Goal: Task Accomplishment & Management: Use online tool/utility

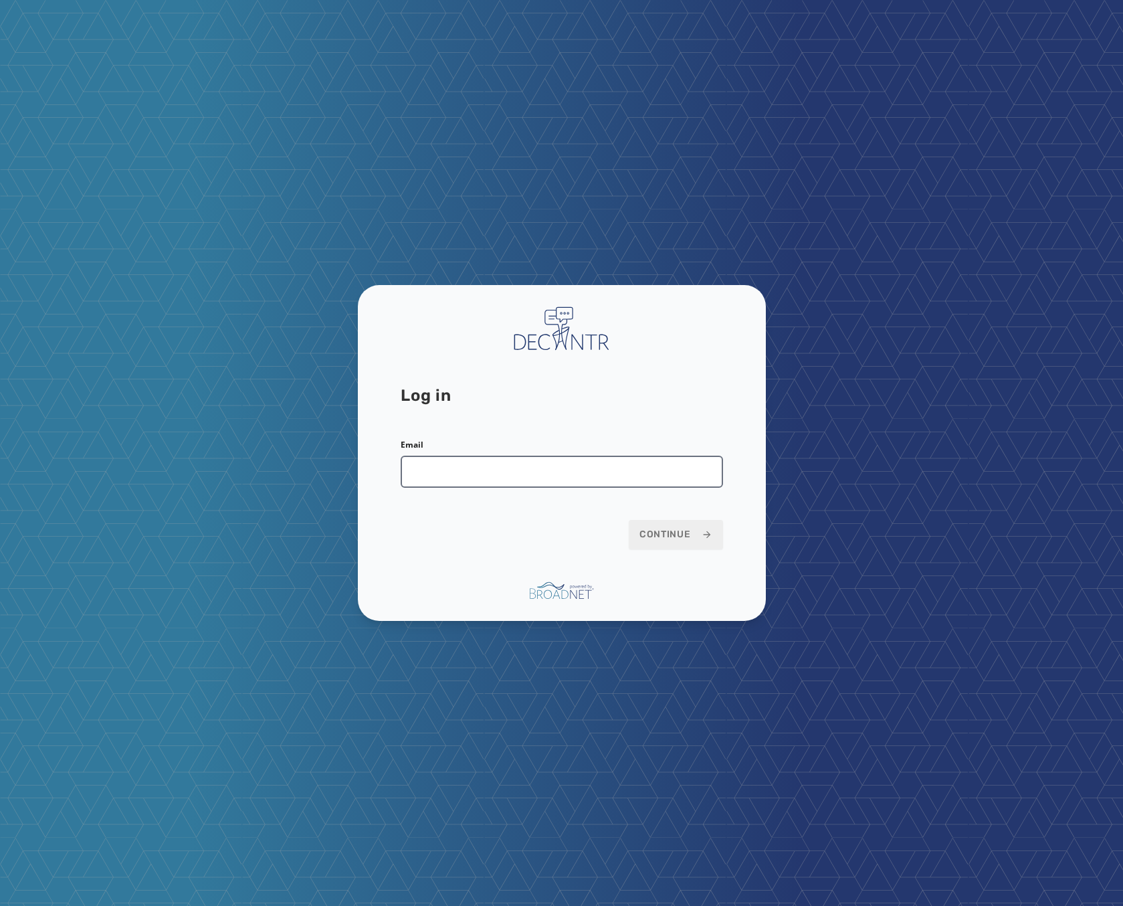
click at [508, 467] on input "Email" at bounding box center [562, 472] width 323 height 32
type input "**********"
click at [691, 525] on button "Continue" at bounding box center [676, 534] width 94 height 29
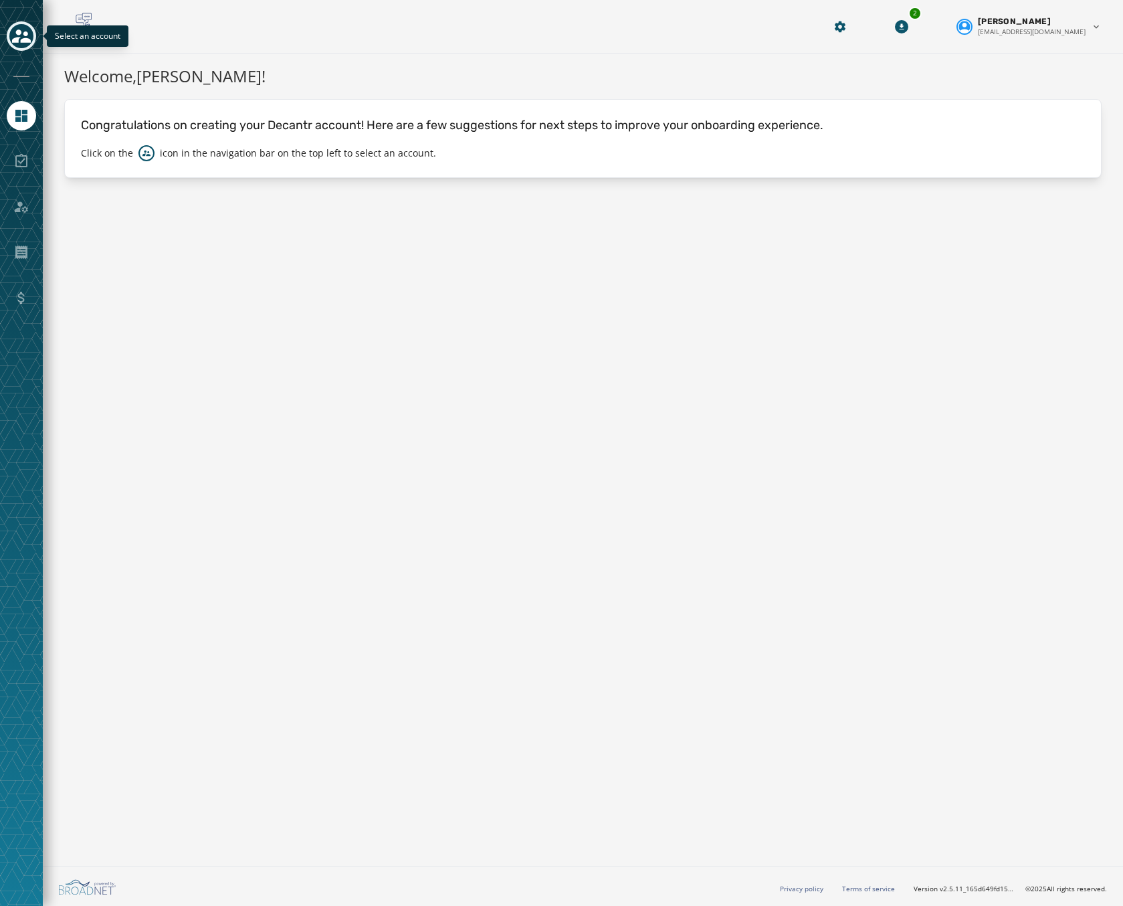
click at [33, 29] on button "Toggle account select drawer" at bounding box center [21, 35] width 29 height 29
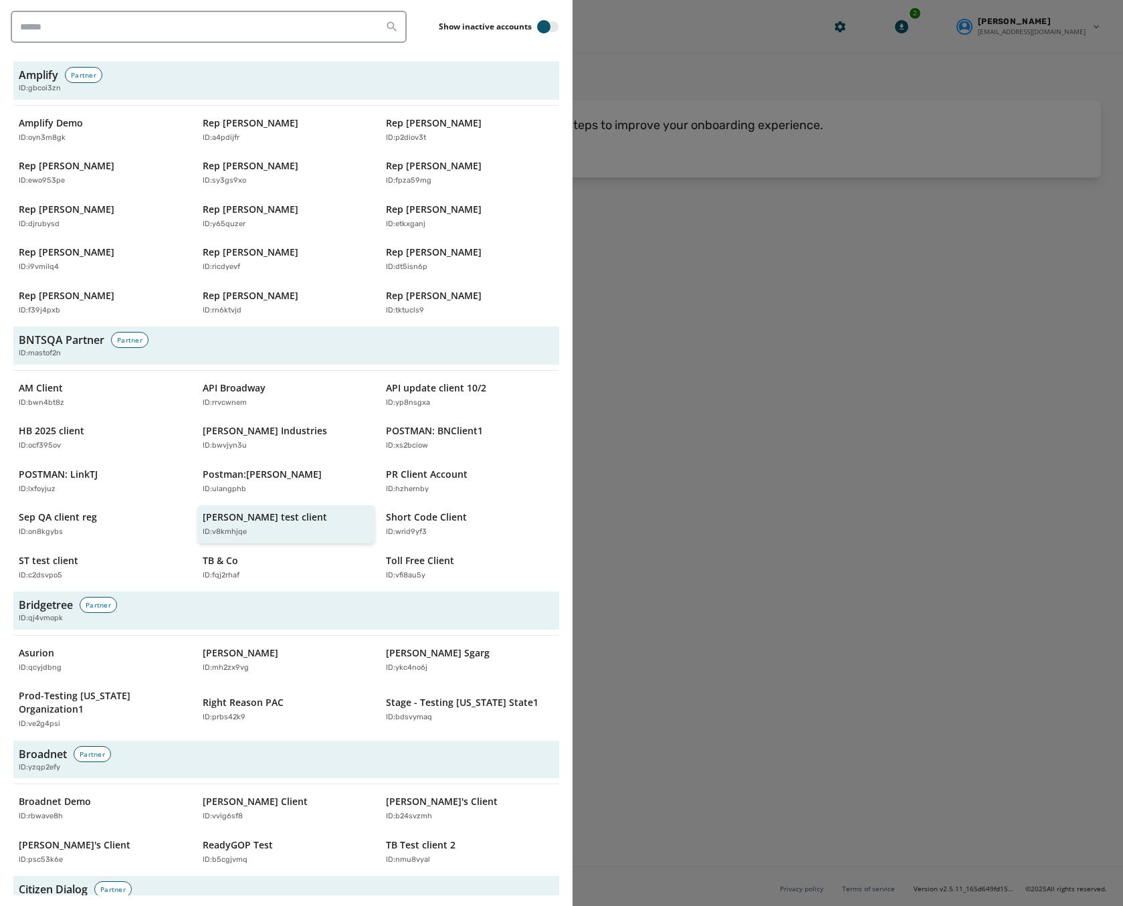
scroll to position [201, 0]
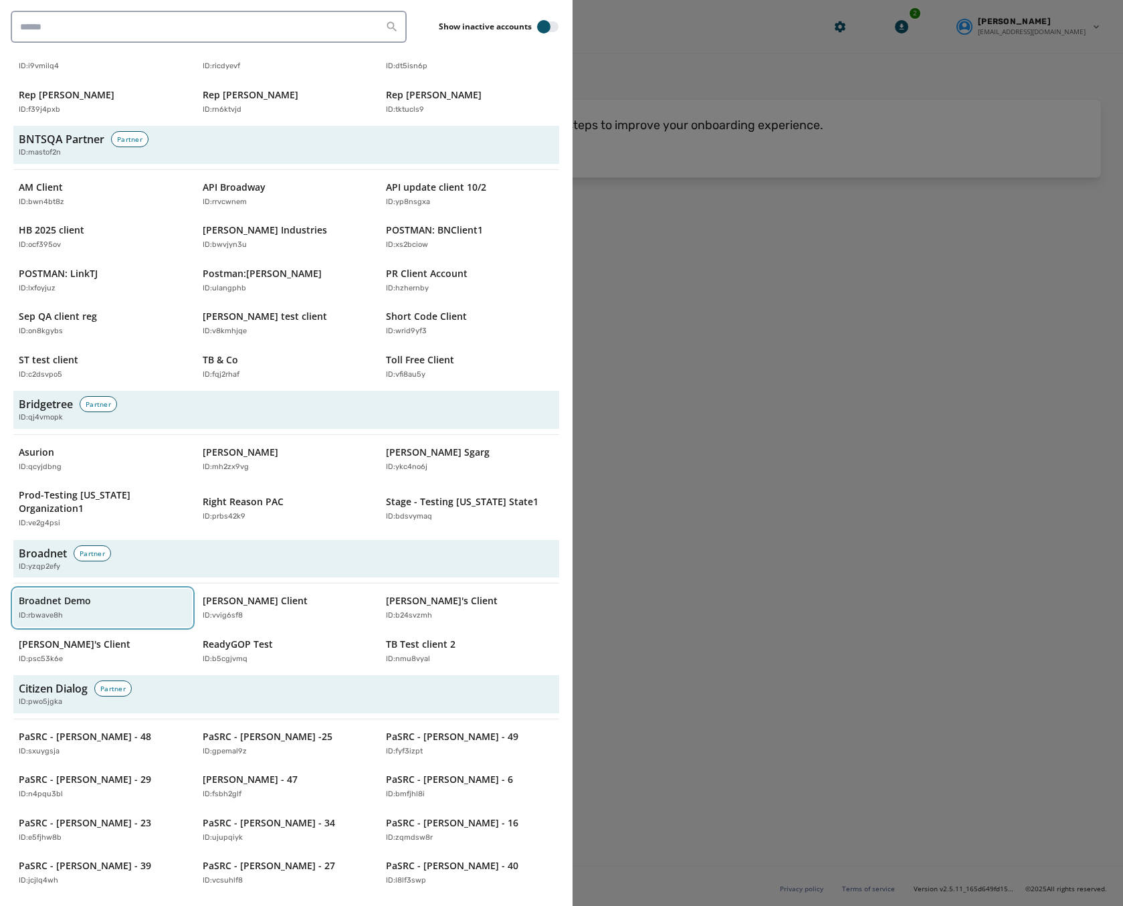
click at [72, 594] on p "Broadnet Demo" at bounding box center [55, 600] width 72 height 13
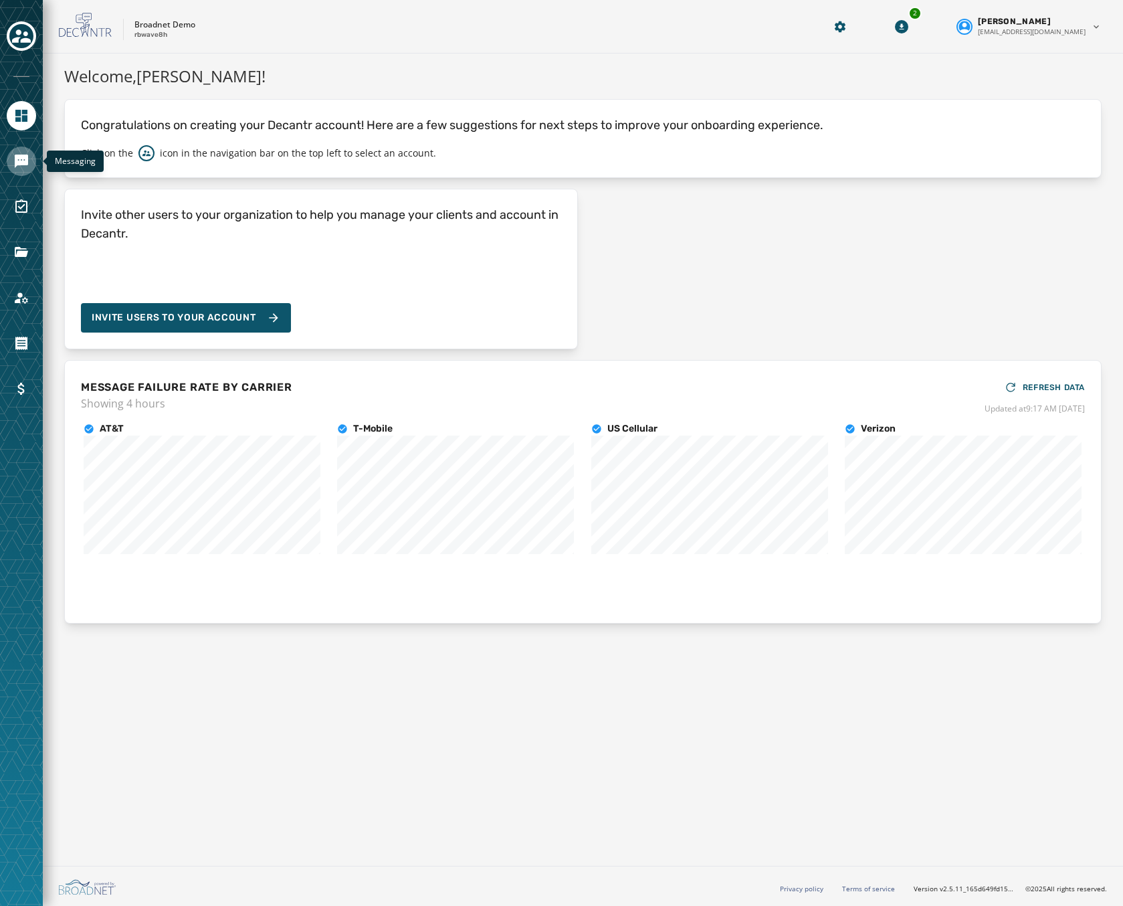
click at [20, 153] on link "Navigate to Messaging" at bounding box center [21, 161] width 29 height 29
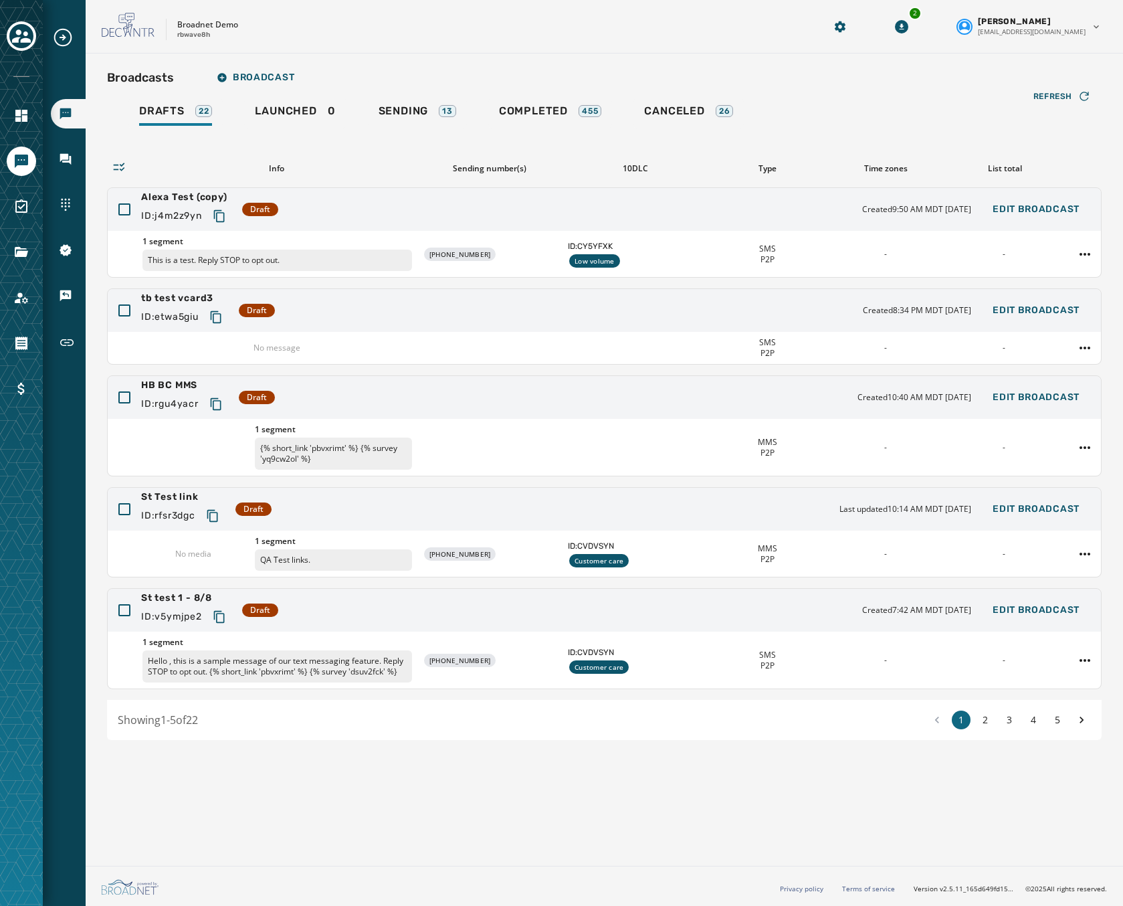
click at [557, 92] on div "Broadcasts Broadcast Drafts 22 Launched 0 Sending 13 Completed 455 Canceled 26 …" at bounding box center [604, 402] width 995 height 676
click at [551, 116] on span "Completed" at bounding box center [533, 110] width 69 height 13
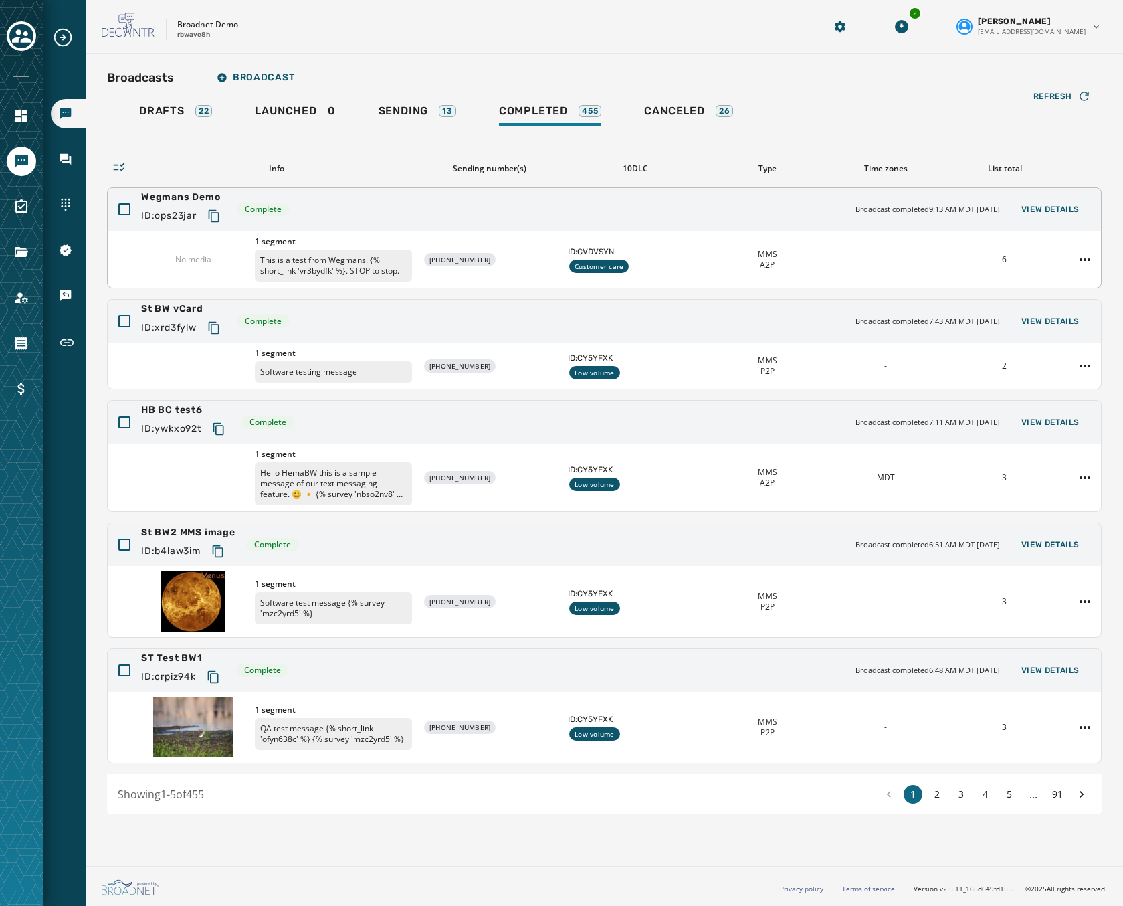
click at [377, 212] on div "Wegmans Demo ID: ops23jar Complete Broadcast completed 9:13 AM MDT [DATE] View …" at bounding box center [605, 209] width 994 height 43
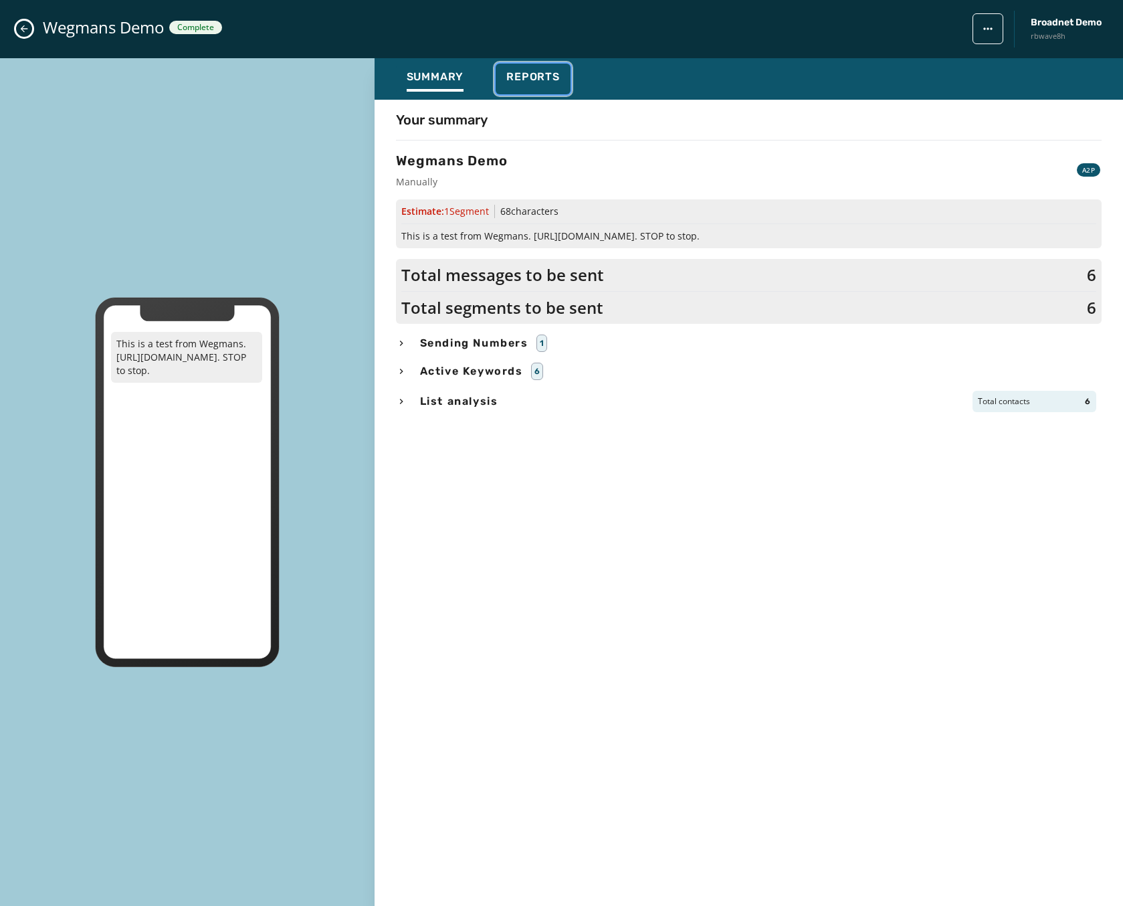
click at [523, 80] on span "Reports" at bounding box center [534, 76] width 54 height 13
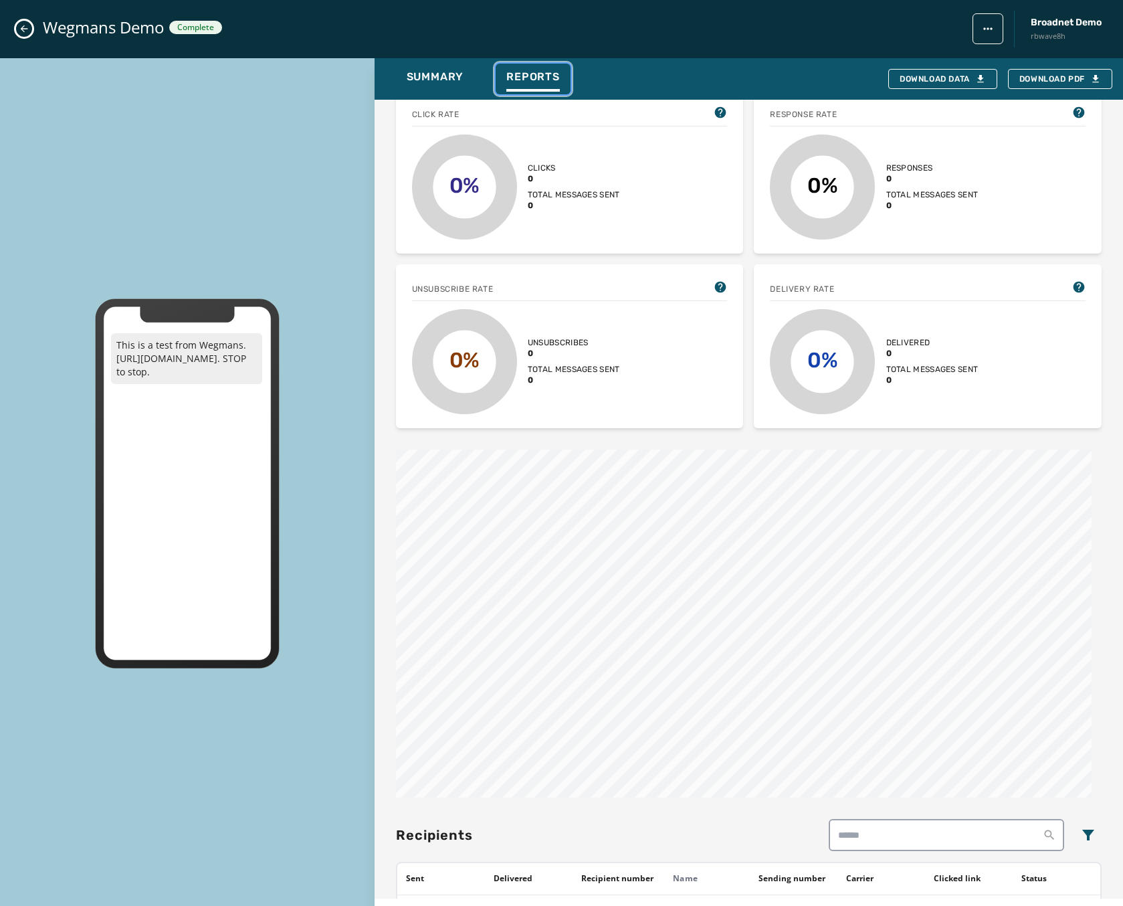
scroll to position [401, 0]
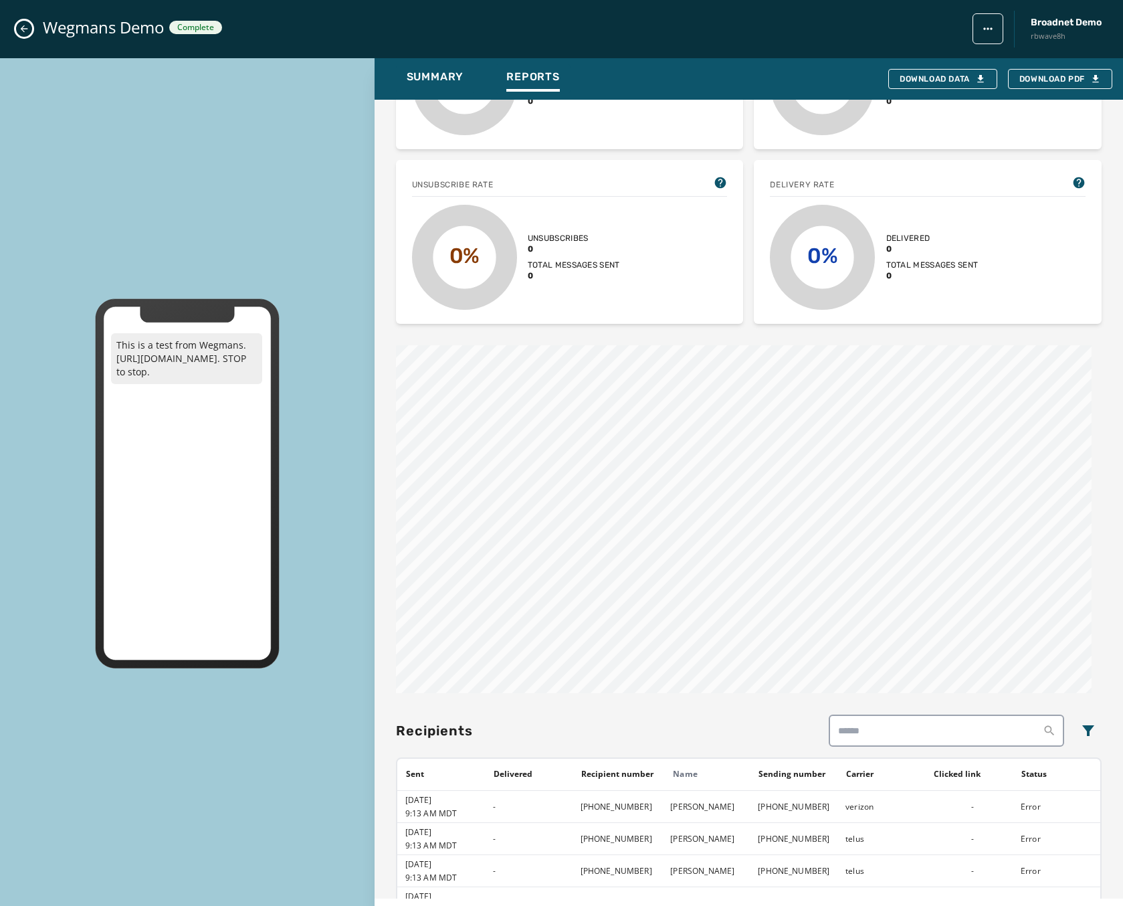
click at [23, 33] on icon "Close admin drawer" at bounding box center [24, 28] width 11 height 11
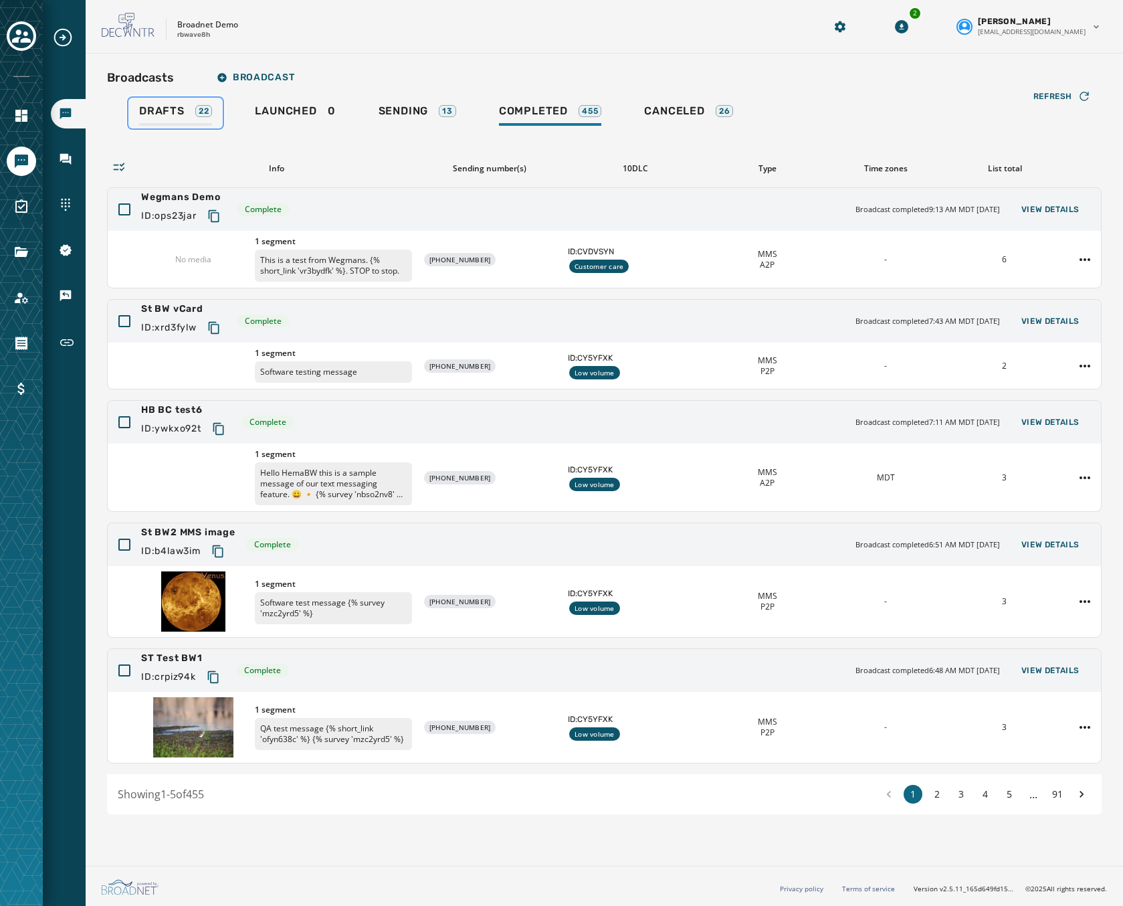
click at [147, 108] on span "Drafts" at bounding box center [162, 110] width 46 height 13
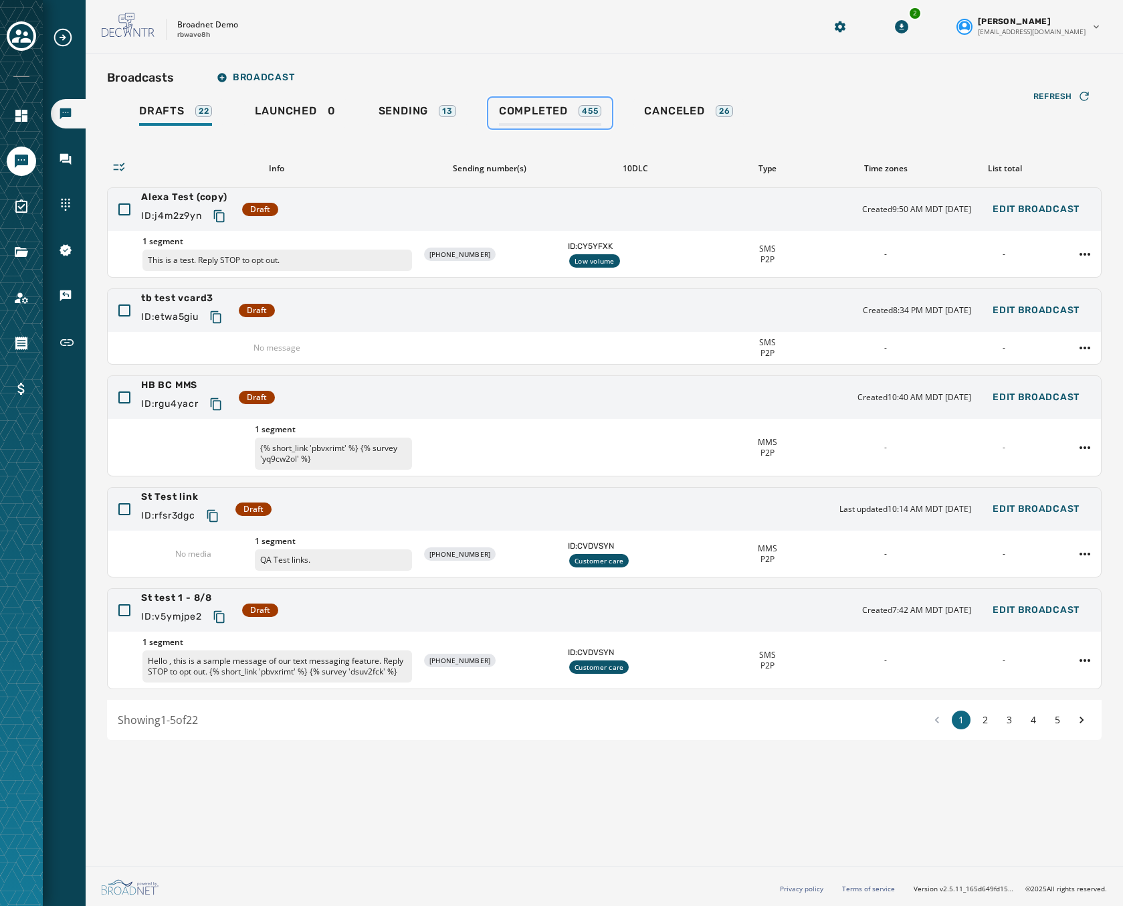
click at [538, 117] on span "Completed" at bounding box center [533, 110] width 69 height 13
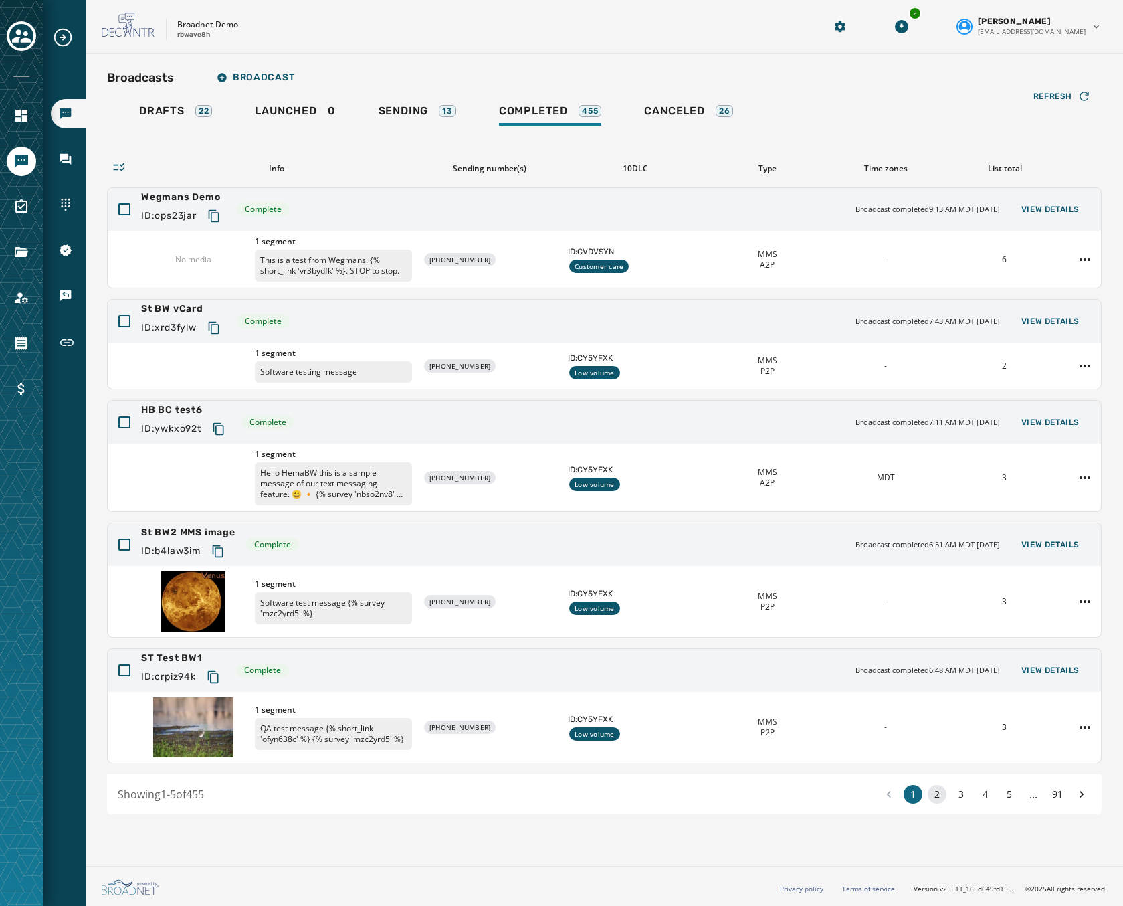
click at [933, 794] on button "2" at bounding box center [937, 794] width 19 height 19
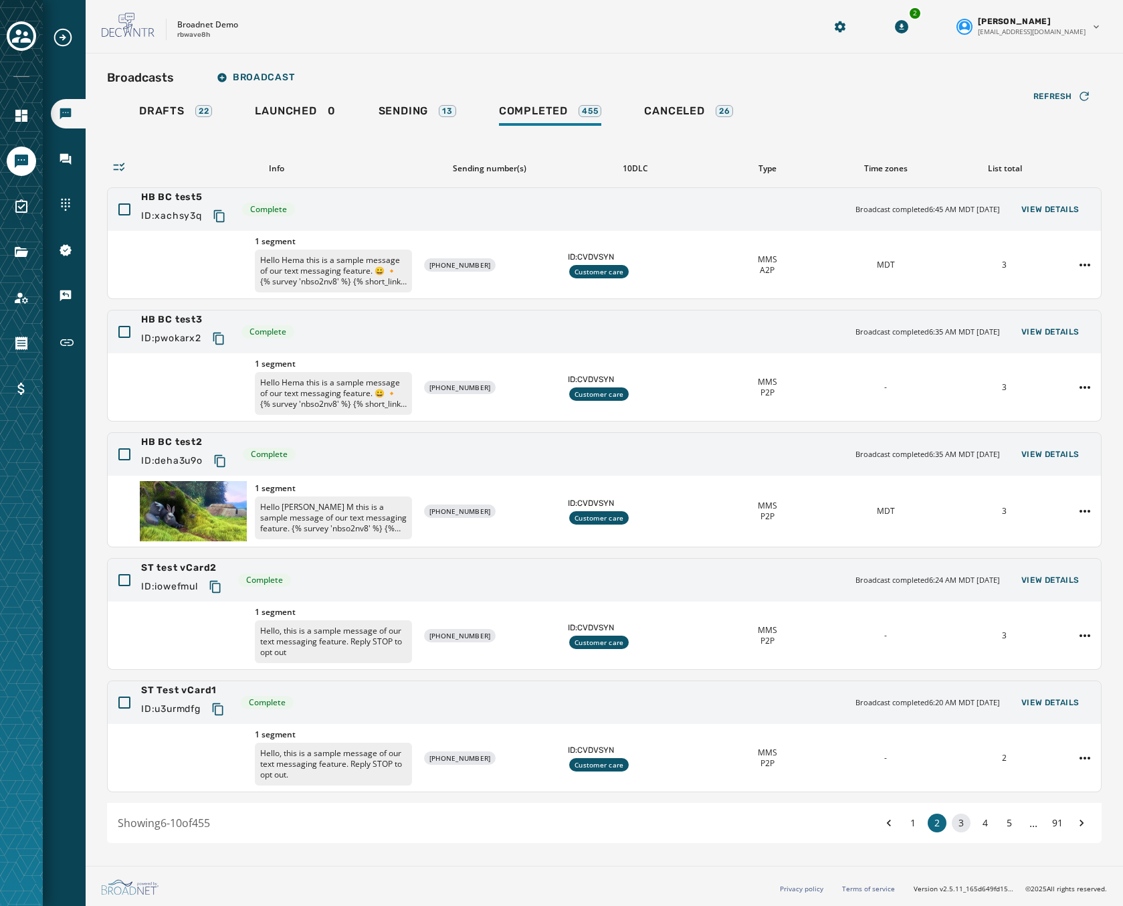
click at [961, 822] on button "3" at bounding box center [961, 823] width 19 height 19
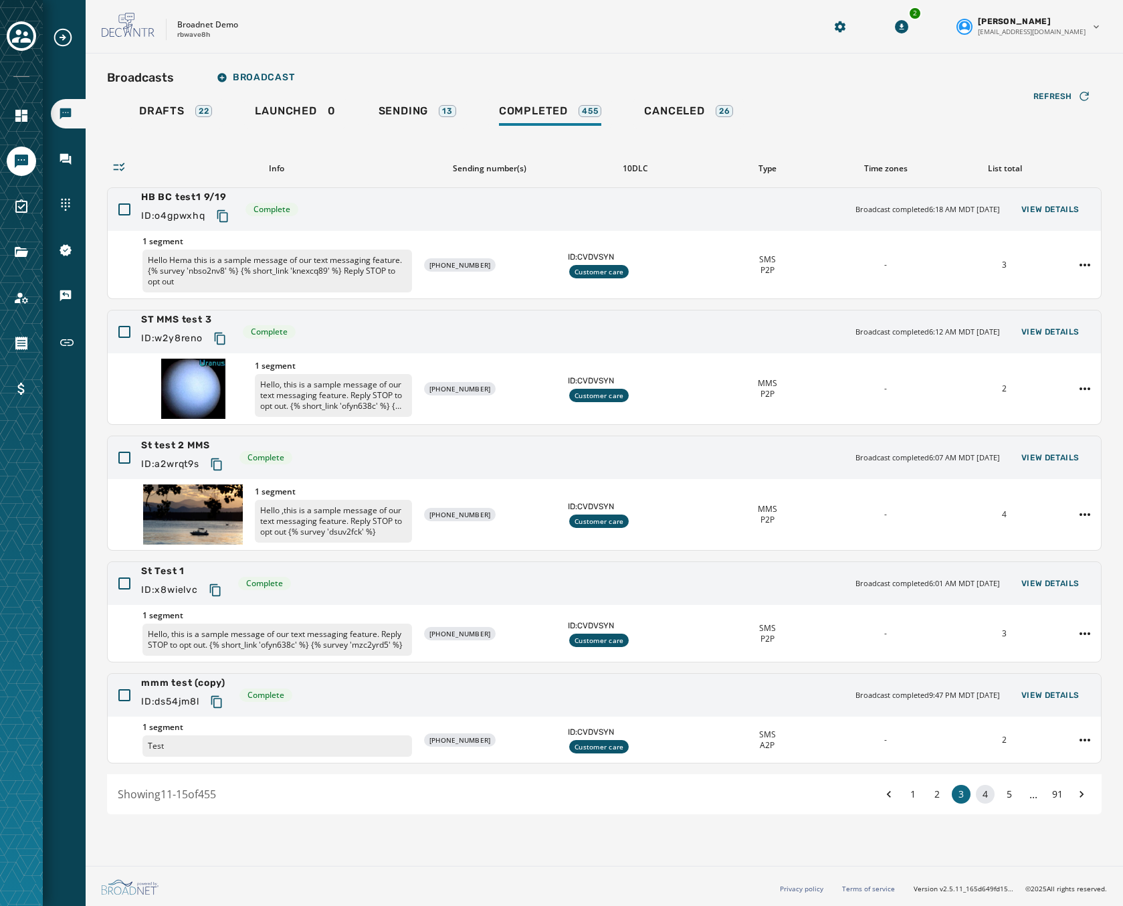
click at [985, 797] on button "4" at bounding box center [985, 794] width 19 height 19
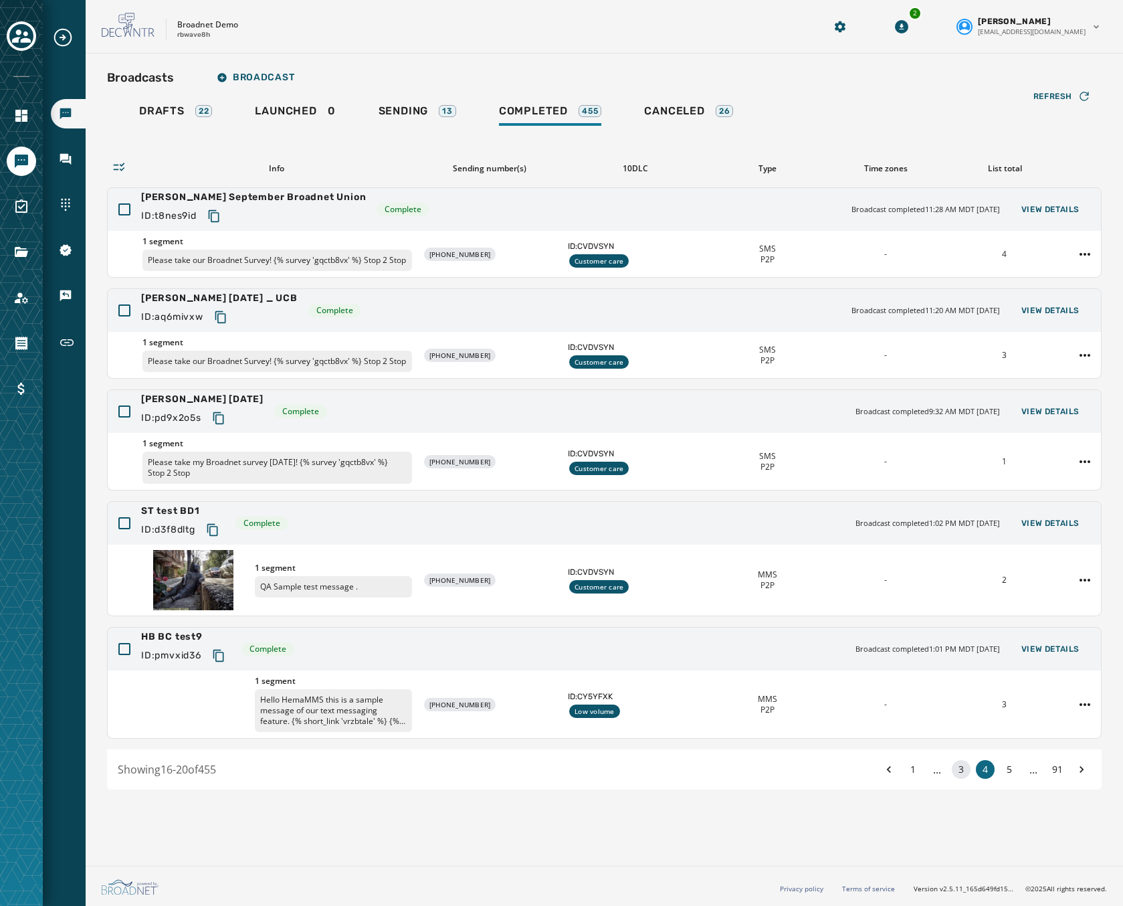
click at [967, 772] on button "3" at bounding box center [961, 769] width 19 height 19
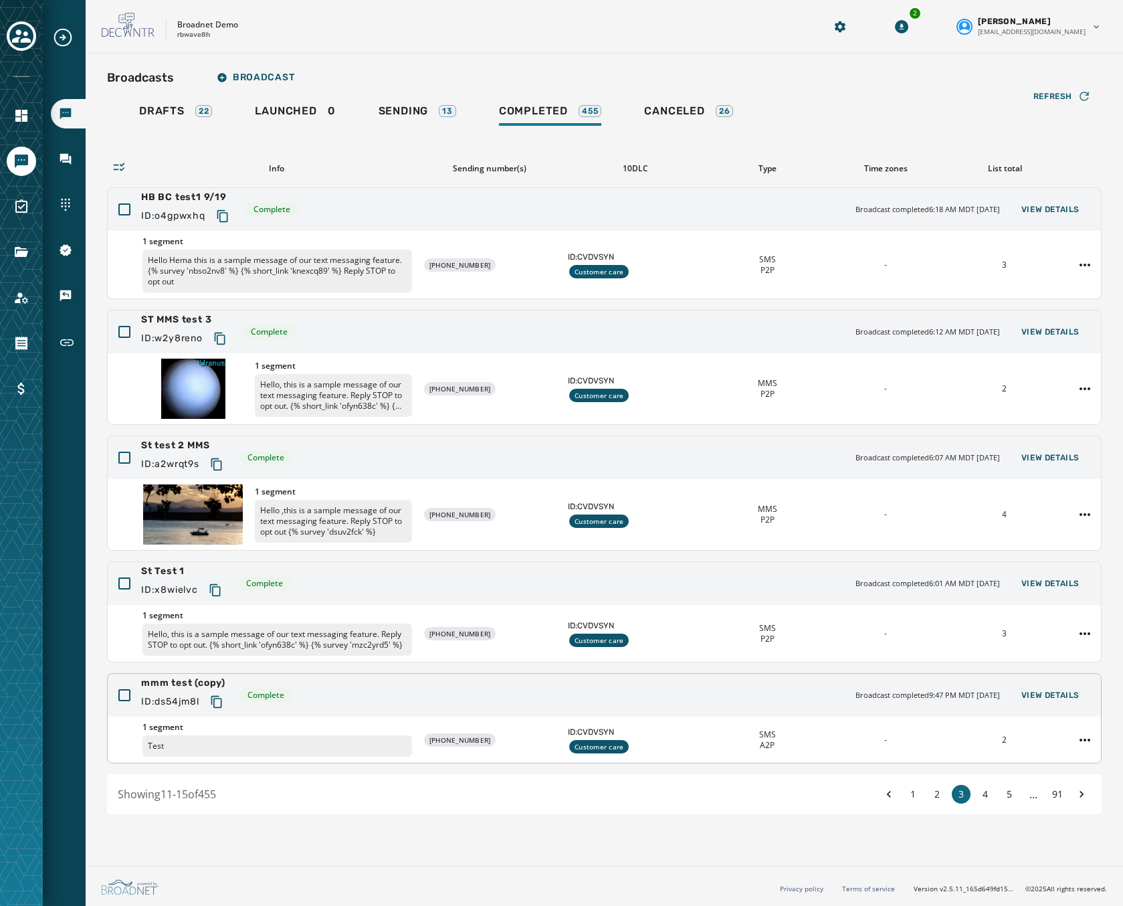
click at [167, 690] on div "ID: ds54jm8l" at bounding box center [185, 702] width 88 height 24
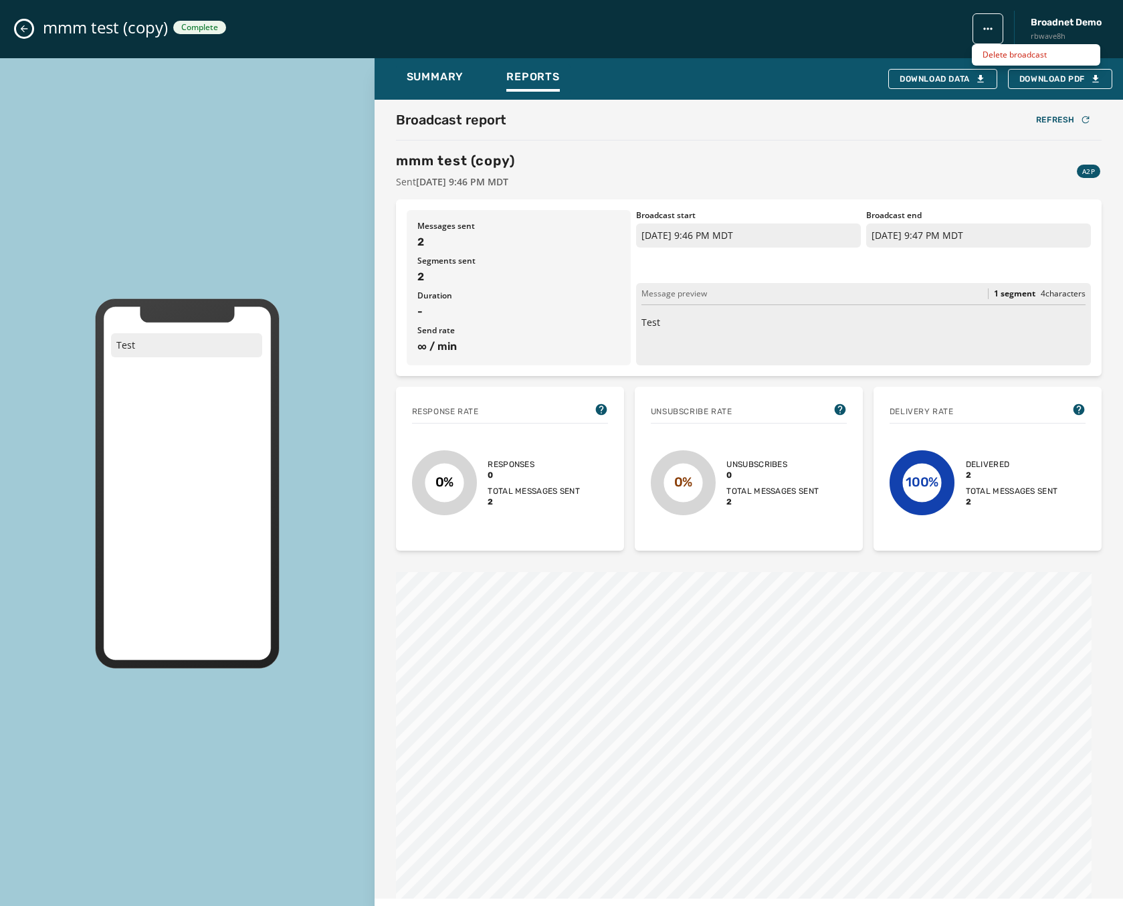
click at [992, 31] on html "Broadcasts Inbox Sending Numbers 10DLC Registration Keywords & Responders Short…" at bounding box center [561, 453] width 1123 height 906
click at [26, 27] on html "Broadcasts Inbox Sending Numbers 10DLC Registration Keywords & Responders Short…" at bounding box center [561, 453] width 1123 height 906
click at [26, 27] on icon "Close admin drawer" at bounding box center [24, 28] width 11 height 11
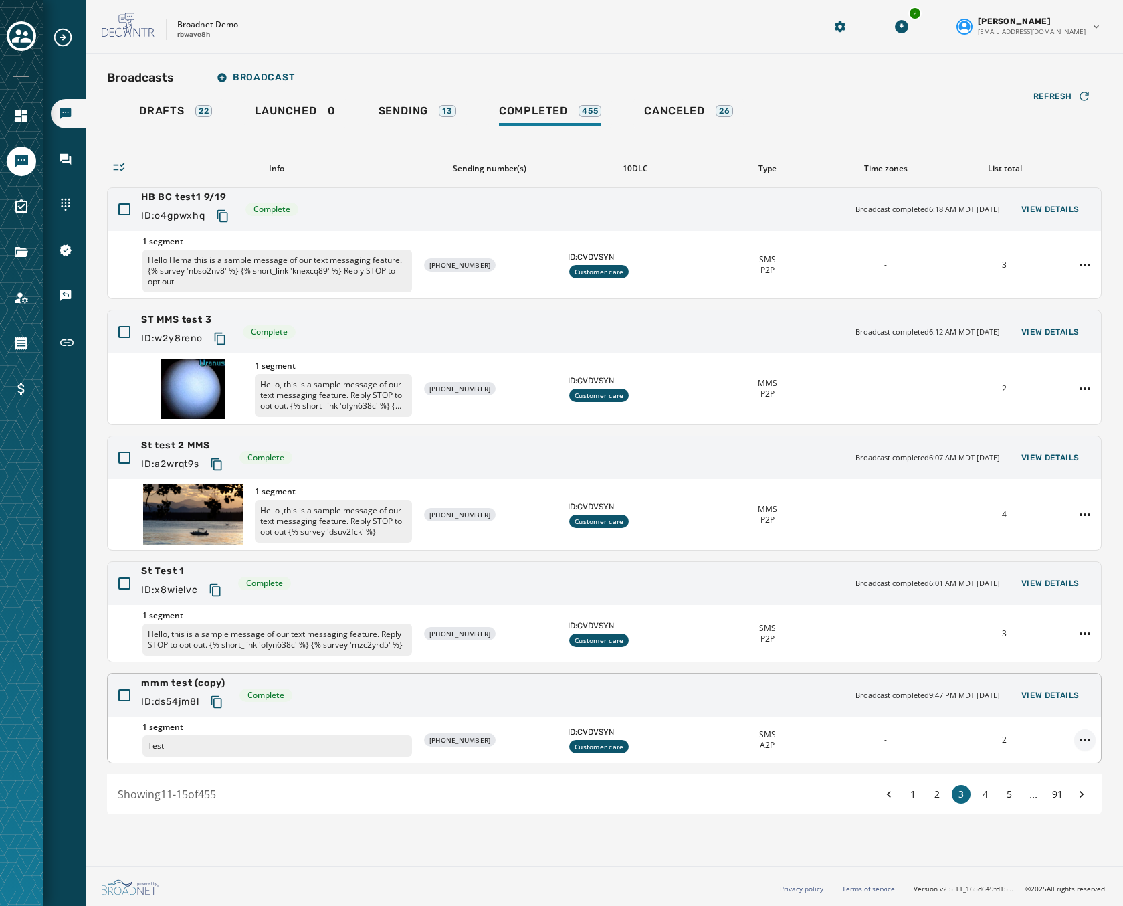
click at [1079, 738] on html "Broadcasts Inbox Sending Numbers 10DLC Registration Keywords & Responders Short…" at bounding box center [561, 453] width 1123 height 906
click at [1049, 763] on div "Duplicate Broadcast" at bounding box center [1048, 761] width 97 height 21
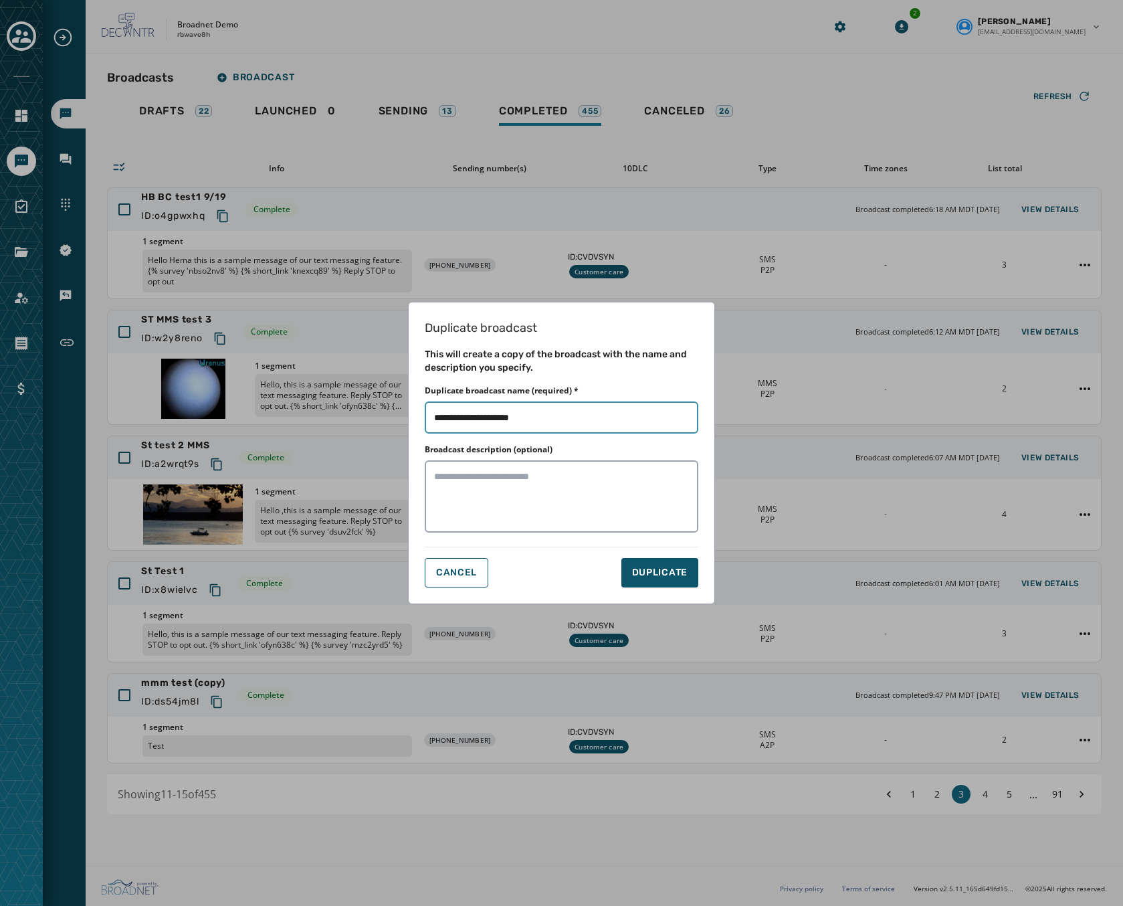
drag, startPoint x: 548, startPoint y: 415, endPoint x: 480, endPoint y: 416, distance: 68.3
click at [480, 416] on input "Duplicate broadcast name (required) *" at bounding box center [562, 417] width 274 height 32
type input "**********"
click at [634, 568] on span "DUPLICATE" at bounding box center [660, 572] width 56 height 13
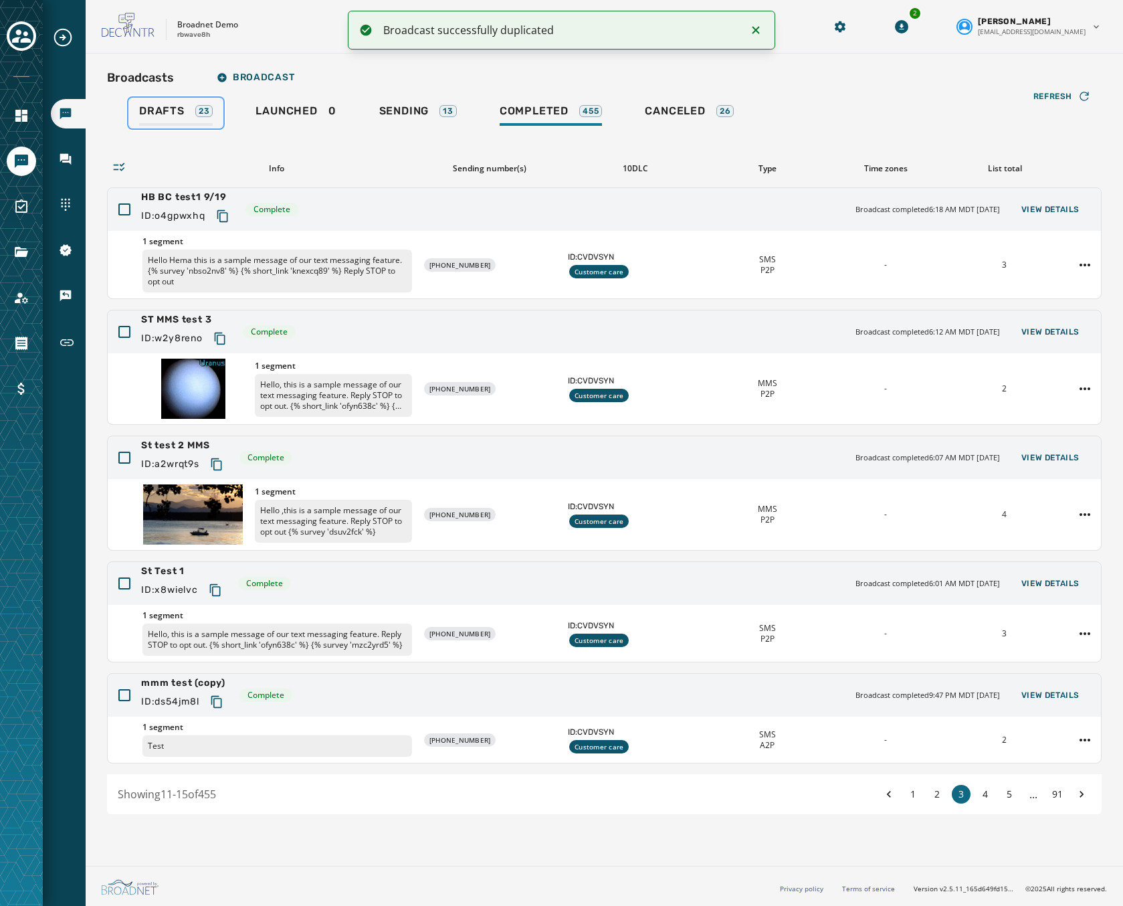
click at [152, 106] on span "Drafts" at bounding box center [162, 110] width 46 height 13
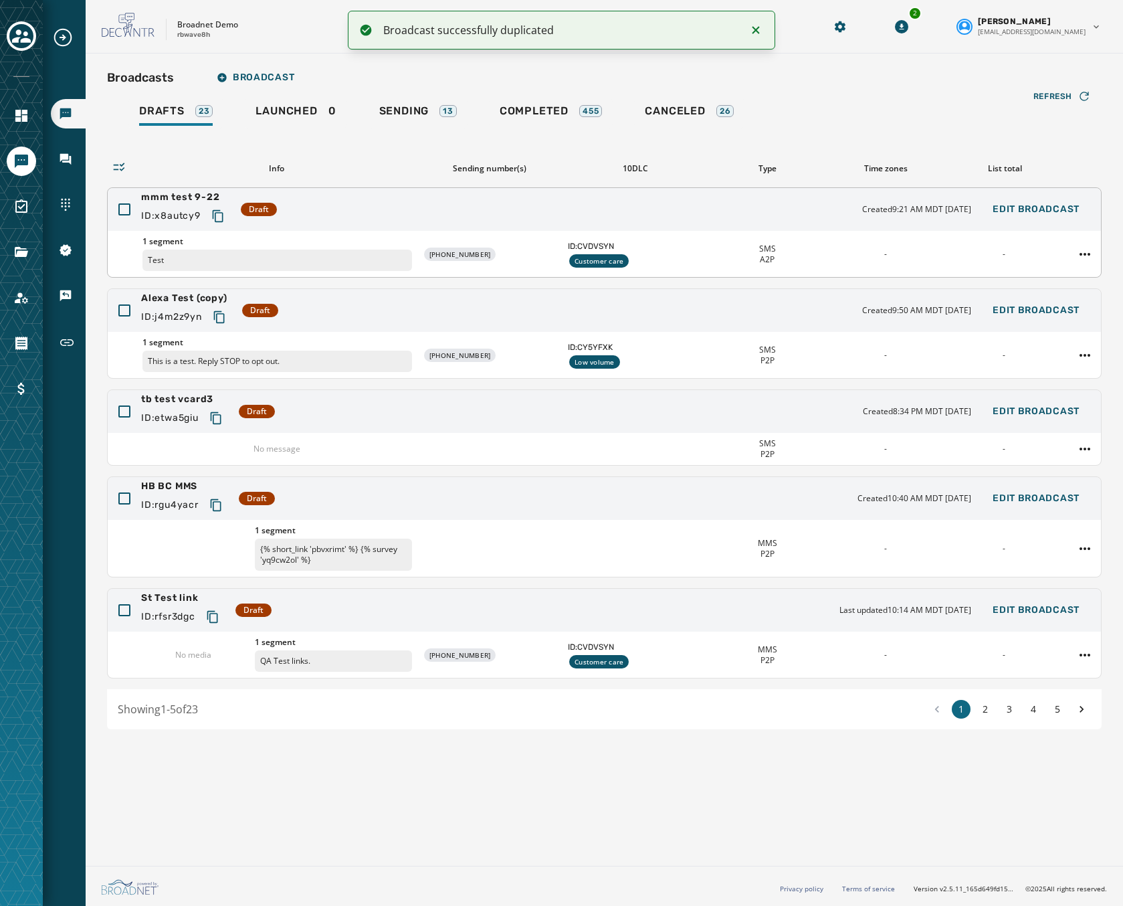
click at [351, 205] on div "mmm test 9-22 ID: x8autcy9 Draft Created 9:21 AM MDT [DATE] Edit Broadcast" at bounding box center [605, 209] width 994 height 43
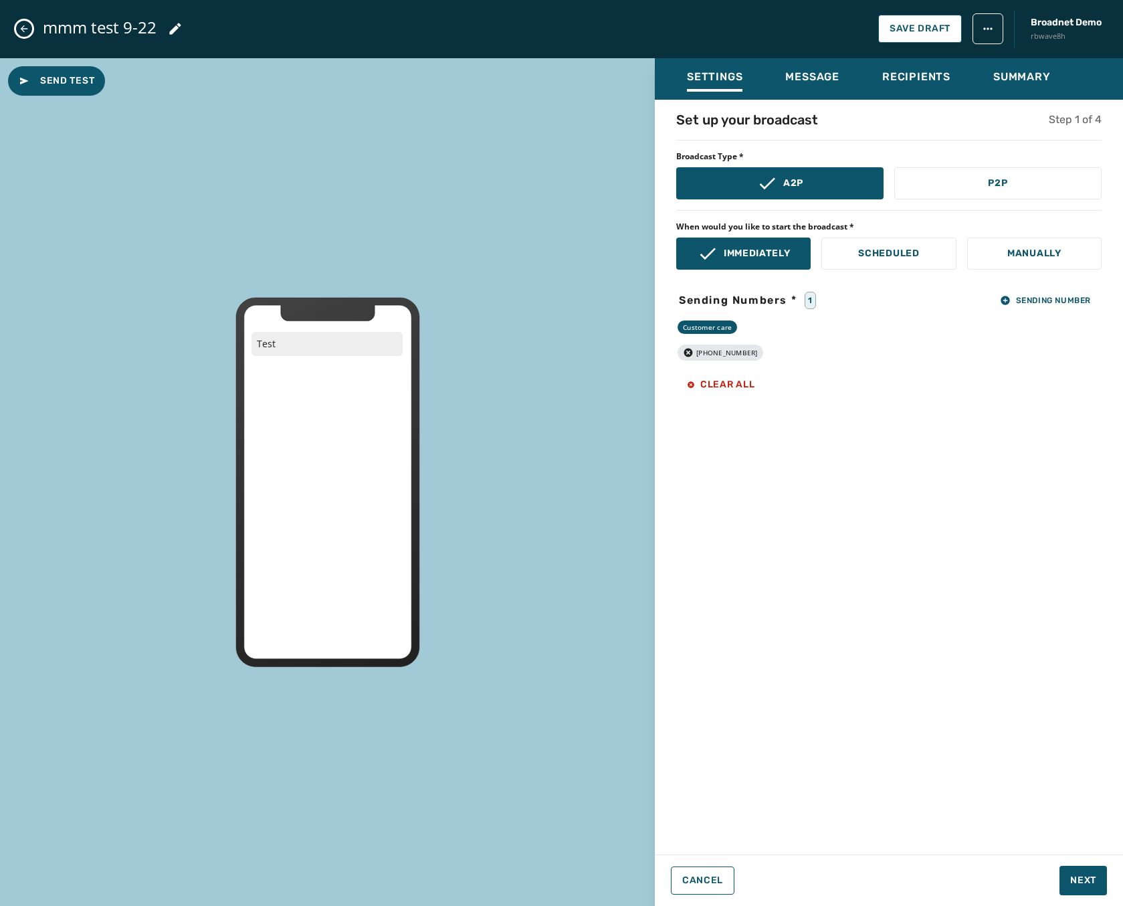
click at [797, 323] on div "Customer care" at bounding box center [890, 327] width 426 height 13
click at [777, 291] on div "Sending Numbers * 1 Sending Number" at bounding box center [890, 300] width 426 height 19
click at [1034, 295] on span "Sending Number" at bounding box center [1045, 300] width 91 height 11
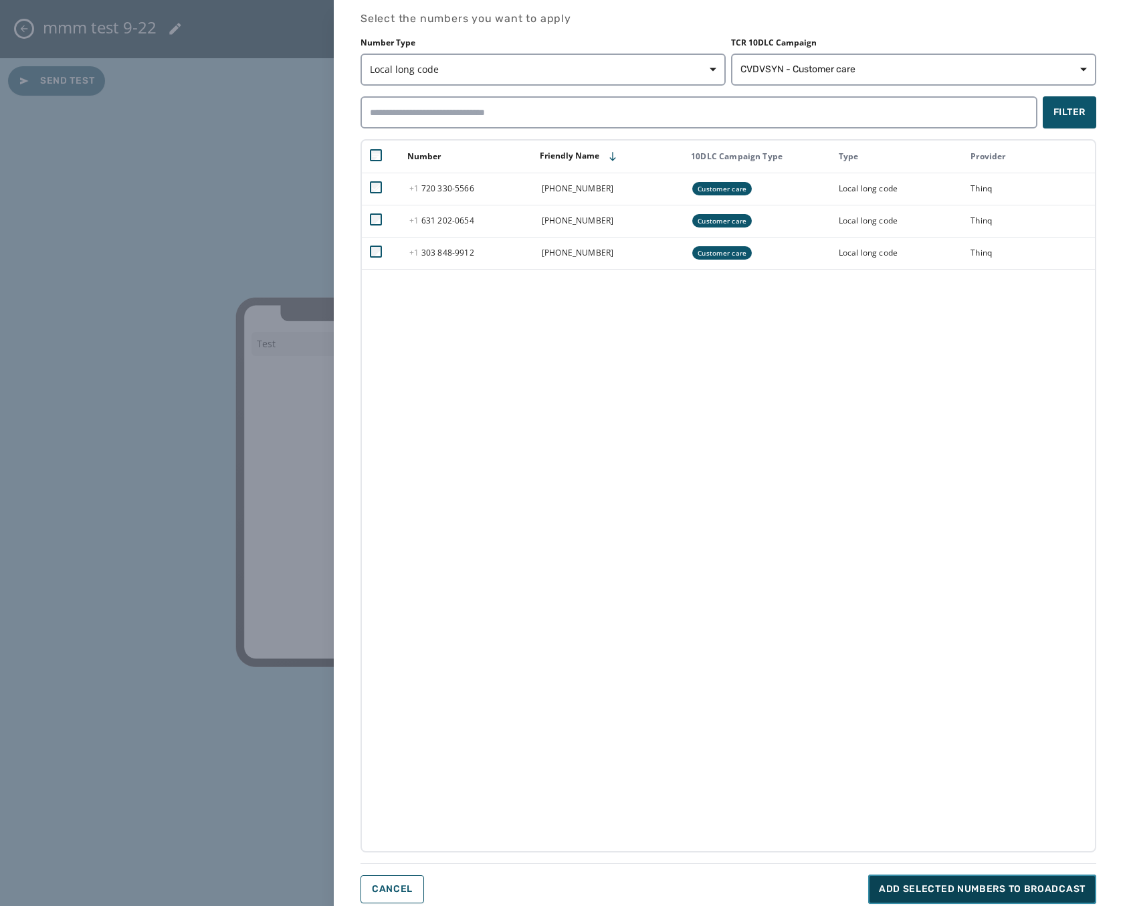
click at [968, 889] on span "Add selected numbers to broadcast" at bounding box center [982, 889] width 207 height 13
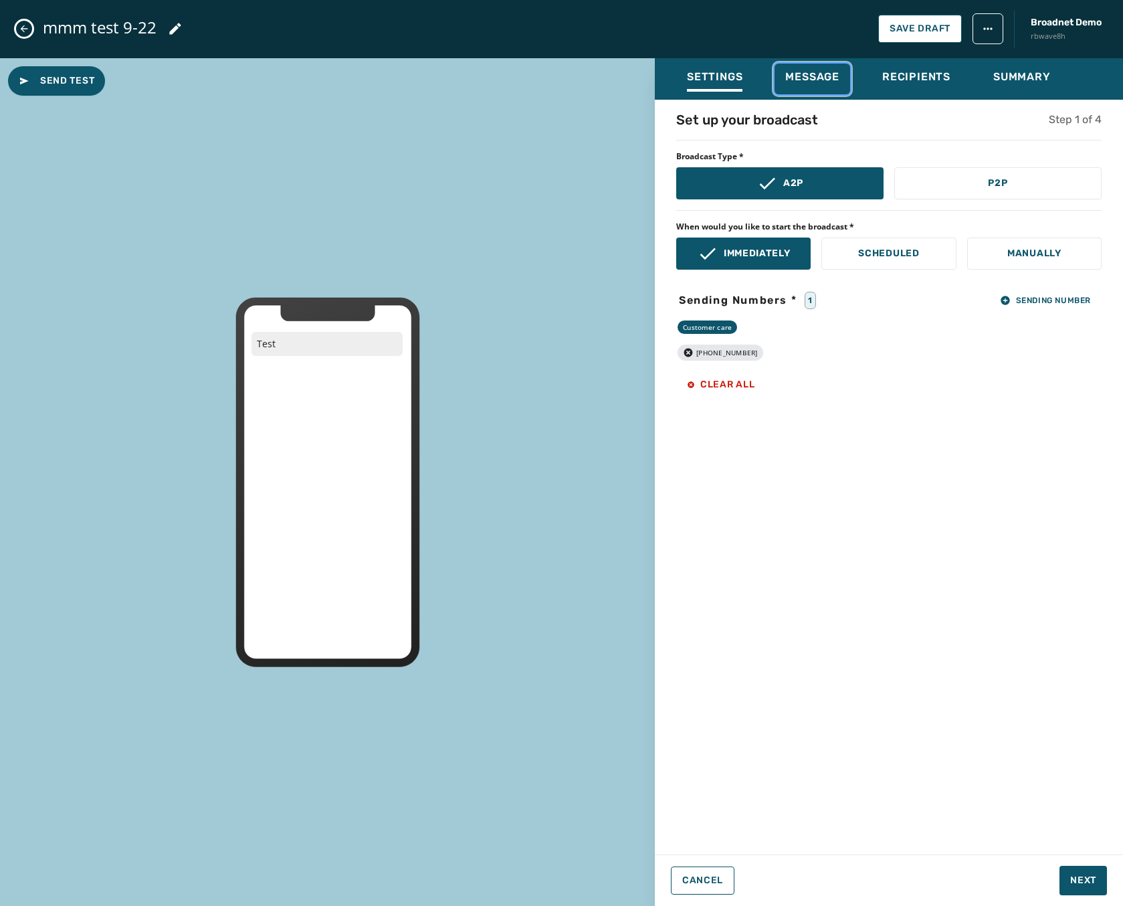
click at [799, 79] on span "Message" at bounding box center [813, 76] width 54 height 13
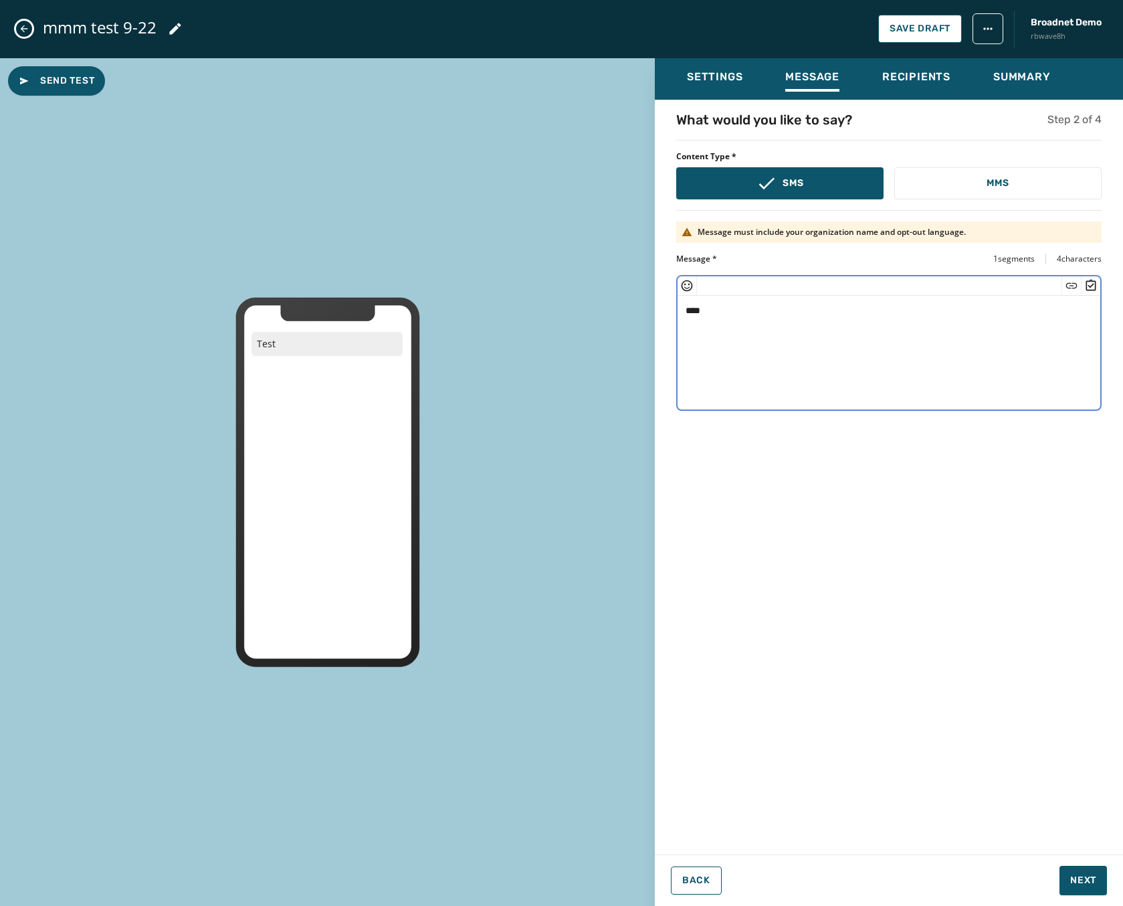
drag, startPoint x: 719, startPoint y: 323, endPoint x: 618, endPoint y: 304, distance: 102.9
click at [618, 304] on div "Send Test Test Settings Message Recipients Summary What would you like to say? …" at bounding box center [561, 482] width 1123 height 848
type textarea "******"
click at [1098, 892] on button "Next" at bounding box center [1084, 880] width 48 height 29
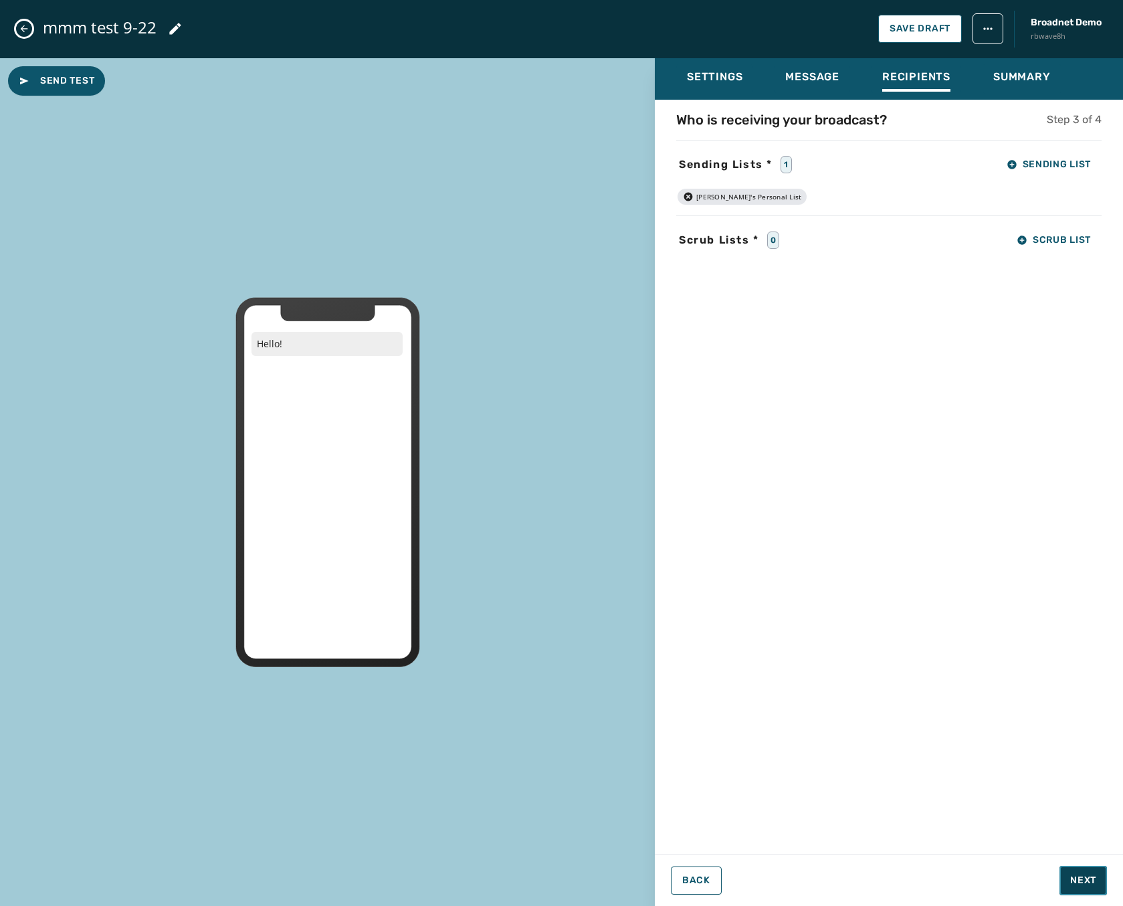
click at [1096, 891] on button "Next" at bounding box center [1084, 880] width 48 height 29
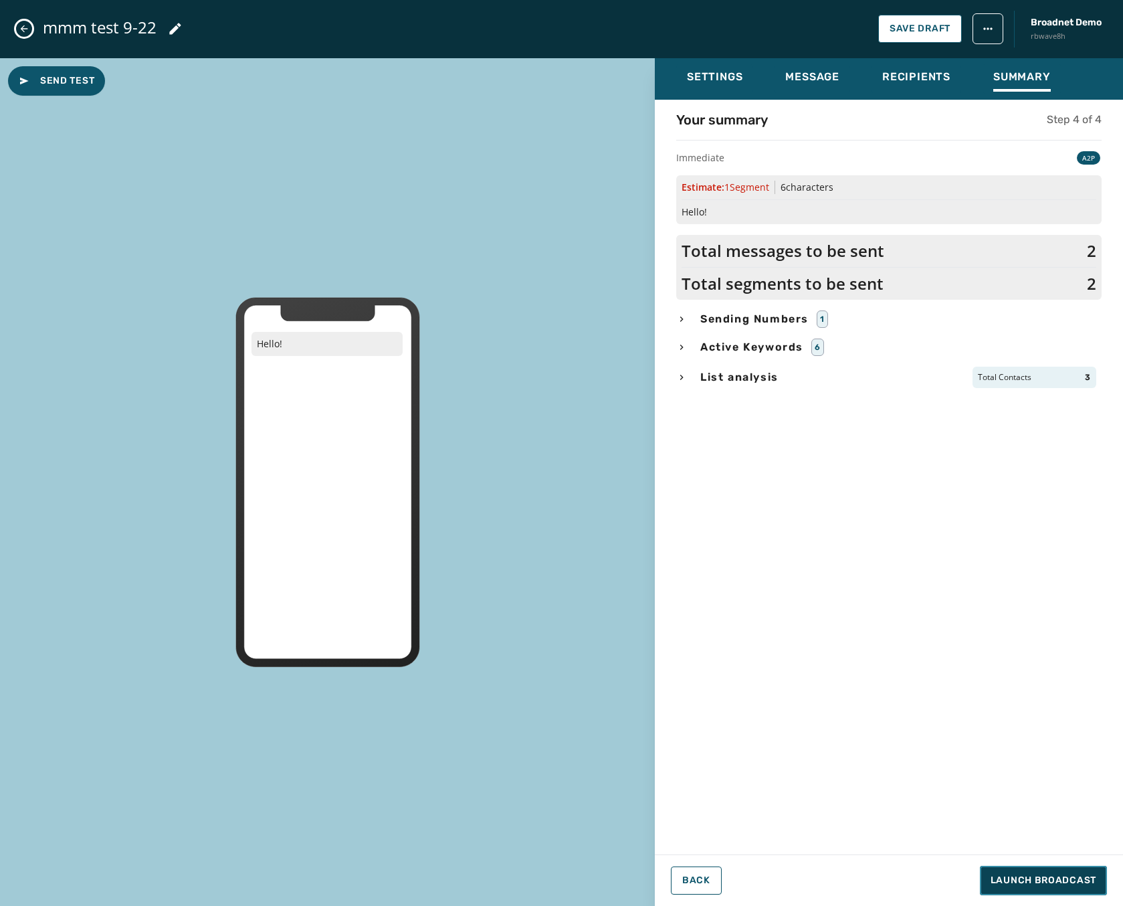
click at [1012, 879] on span "Launch Broadcast" at bounding box center [1044, 880] width 106 height 13
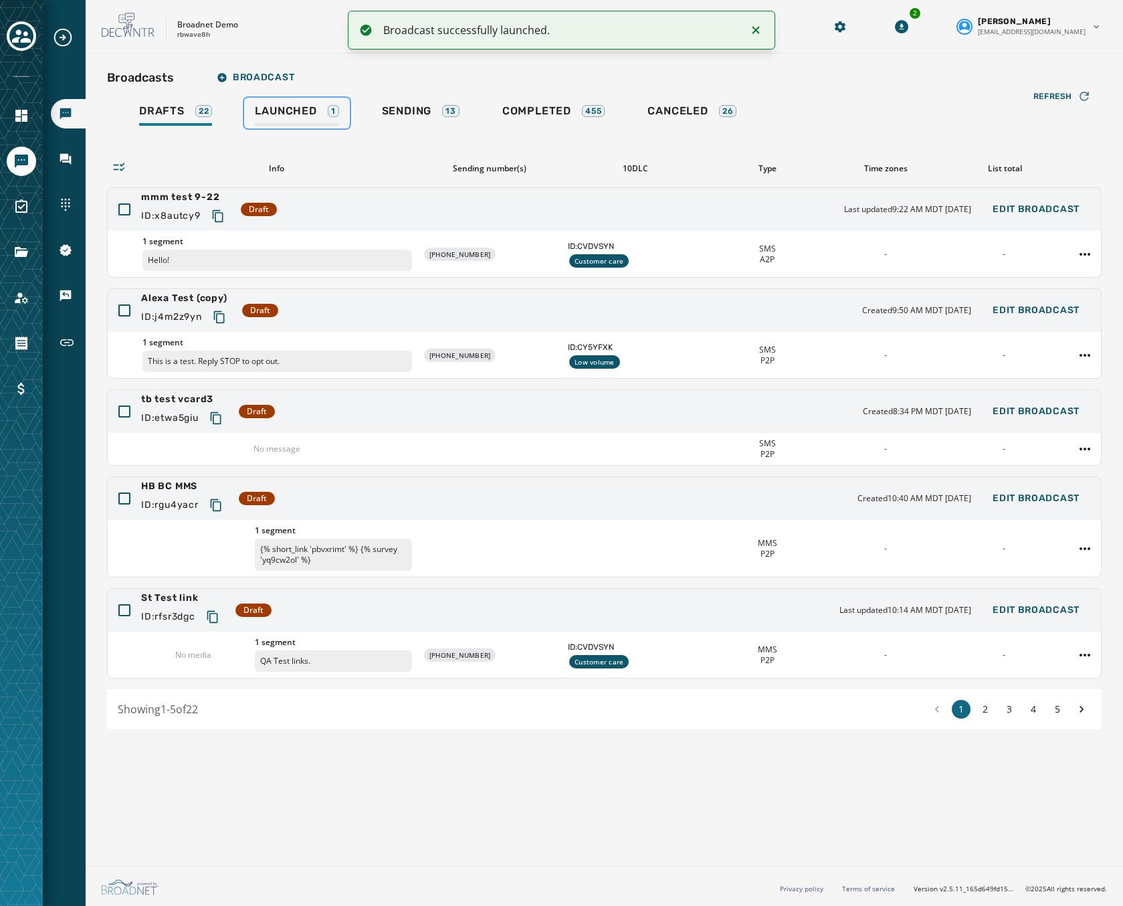
click at [280, 112] on span "Launched" at bounding box center [286, 110] width 62 height 13
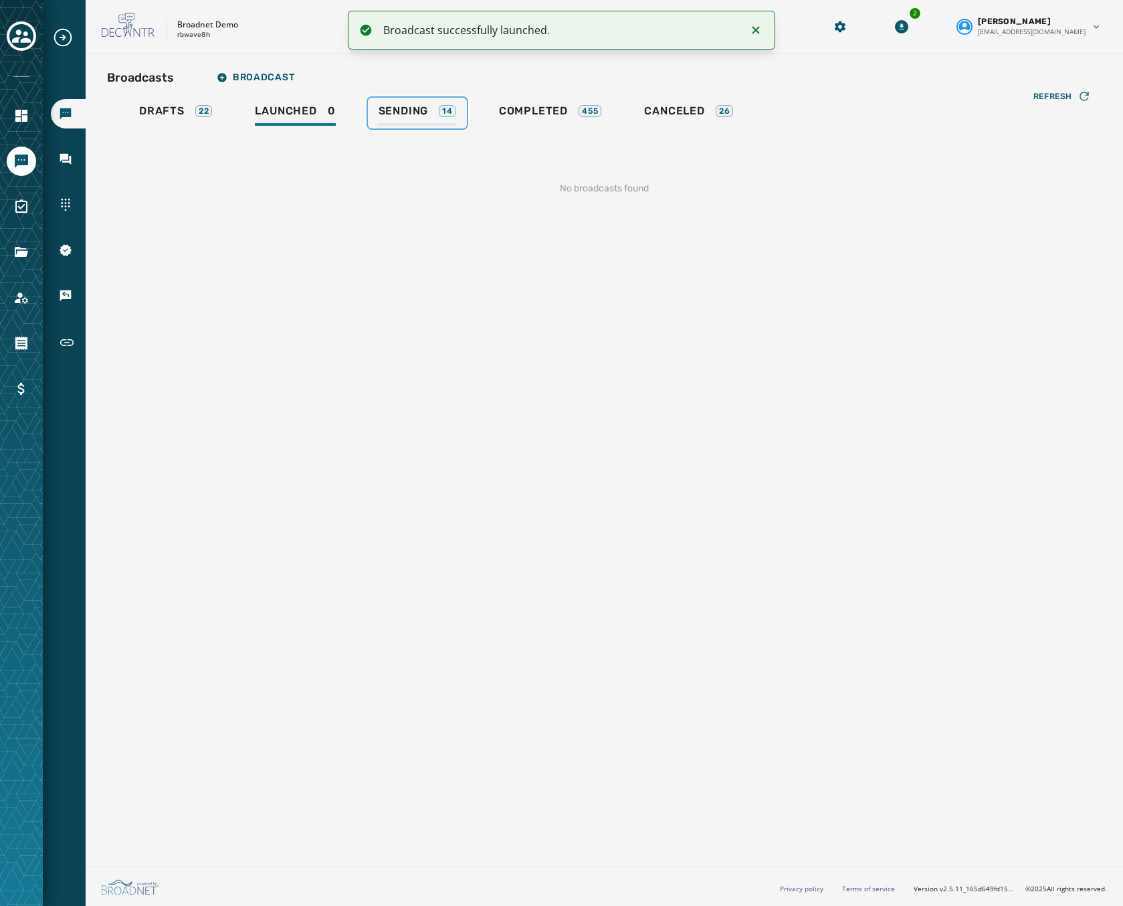
click at [401, 113] on span "Sending" at bounding box center [404, 110] width 50 height 13
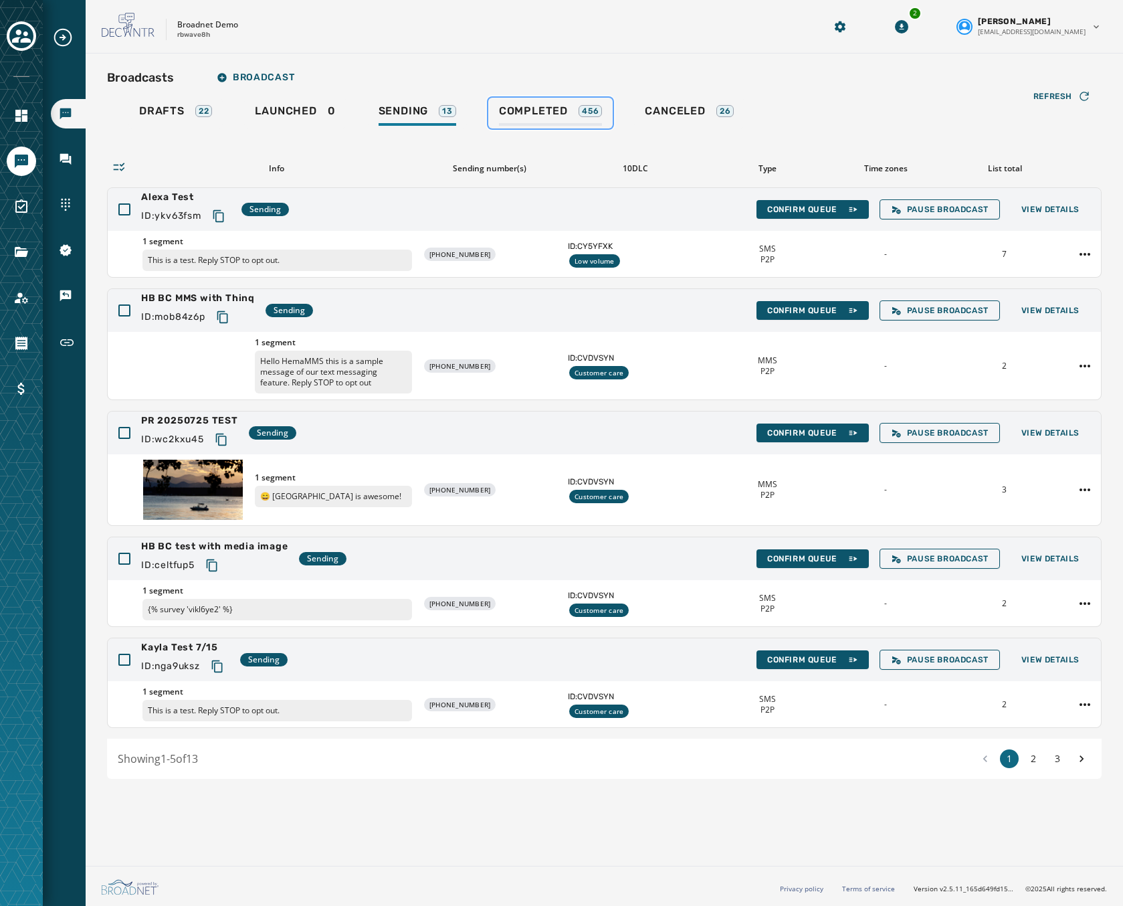
click at [573, 102] on link "Completed 456" at bounding box center [550, 113] width 125 height 31
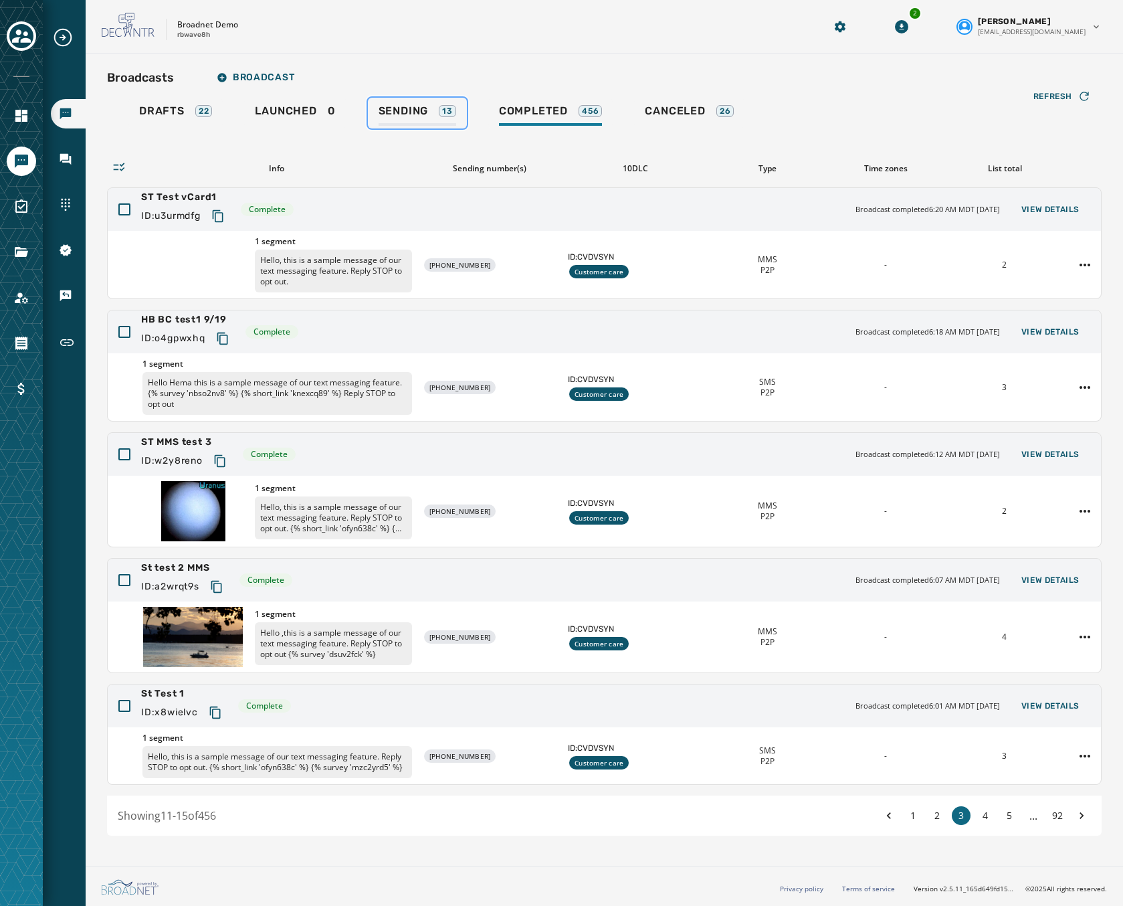
click at [393, 108] on span "Sending" at bounding box center [404, 110] width 50 height 13
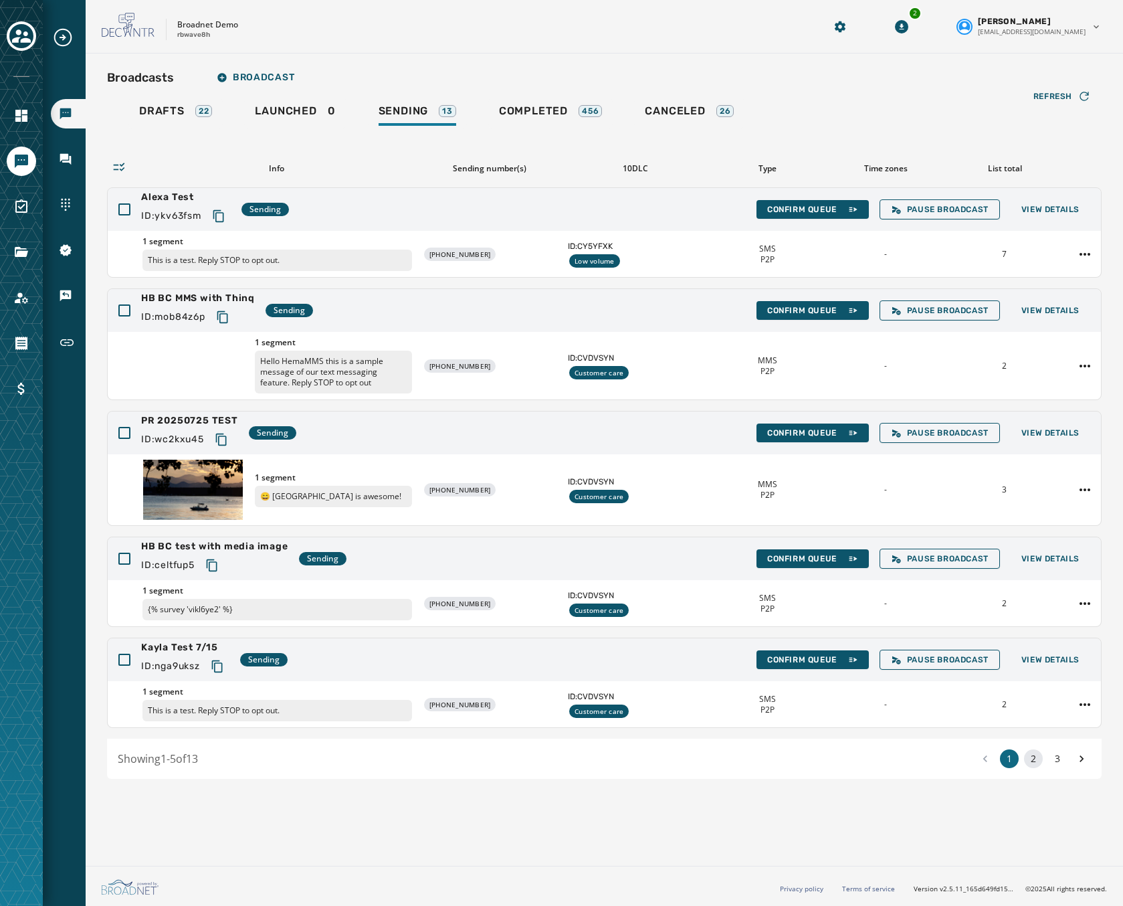
click at [1031, 765] on button "2" at bounding box center [1033, 758] width 19 height 19
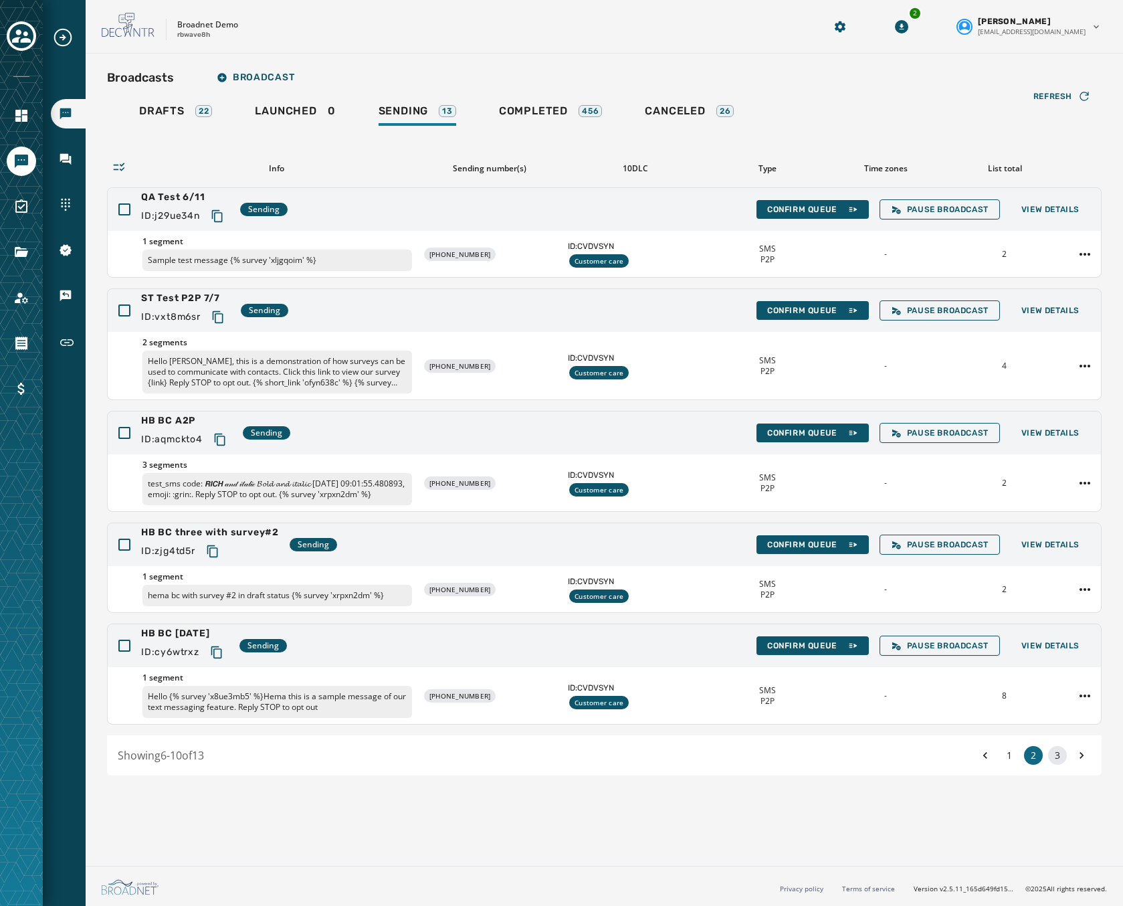
click at [1049, 762] on button "3" at bounding box center [1058, 755] width 19 height 19
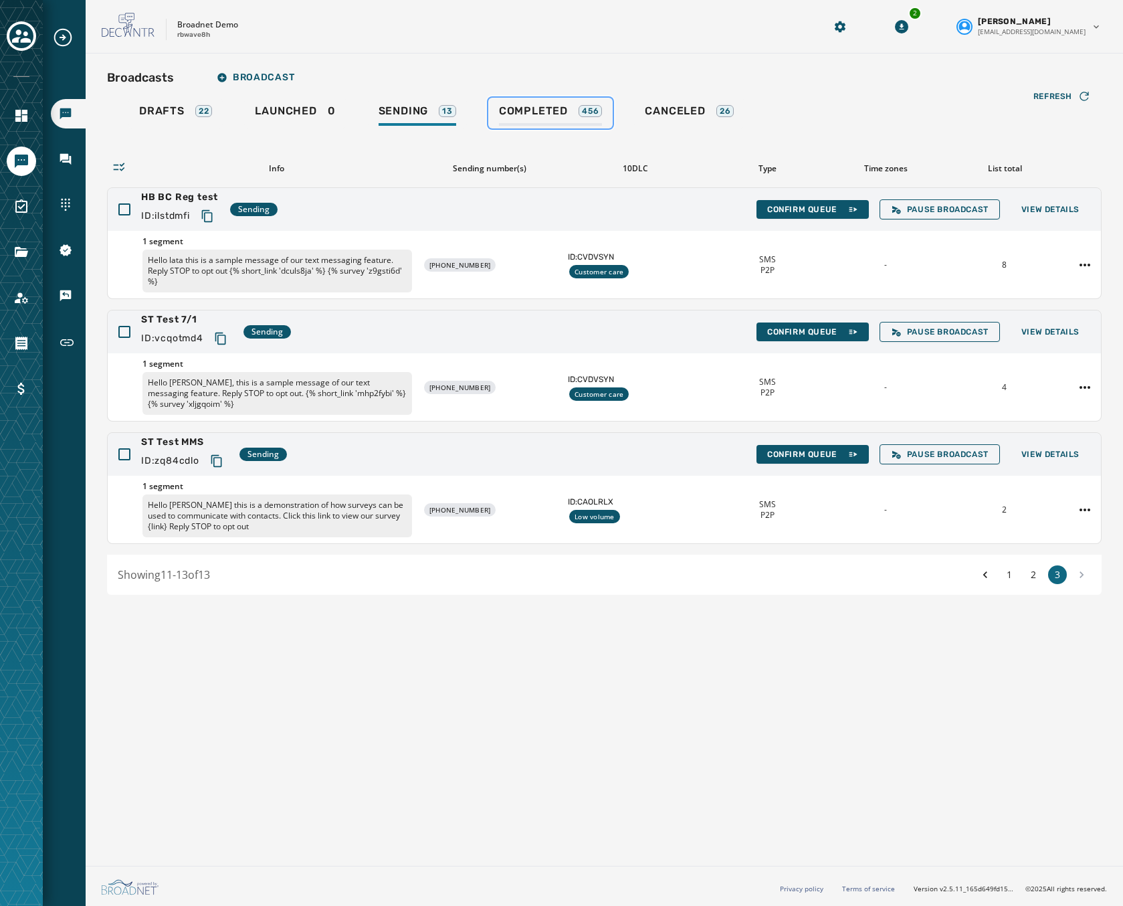
click at [525, 104] on link "Completed 456" at bounding box center [550, 113] width 125 height 31
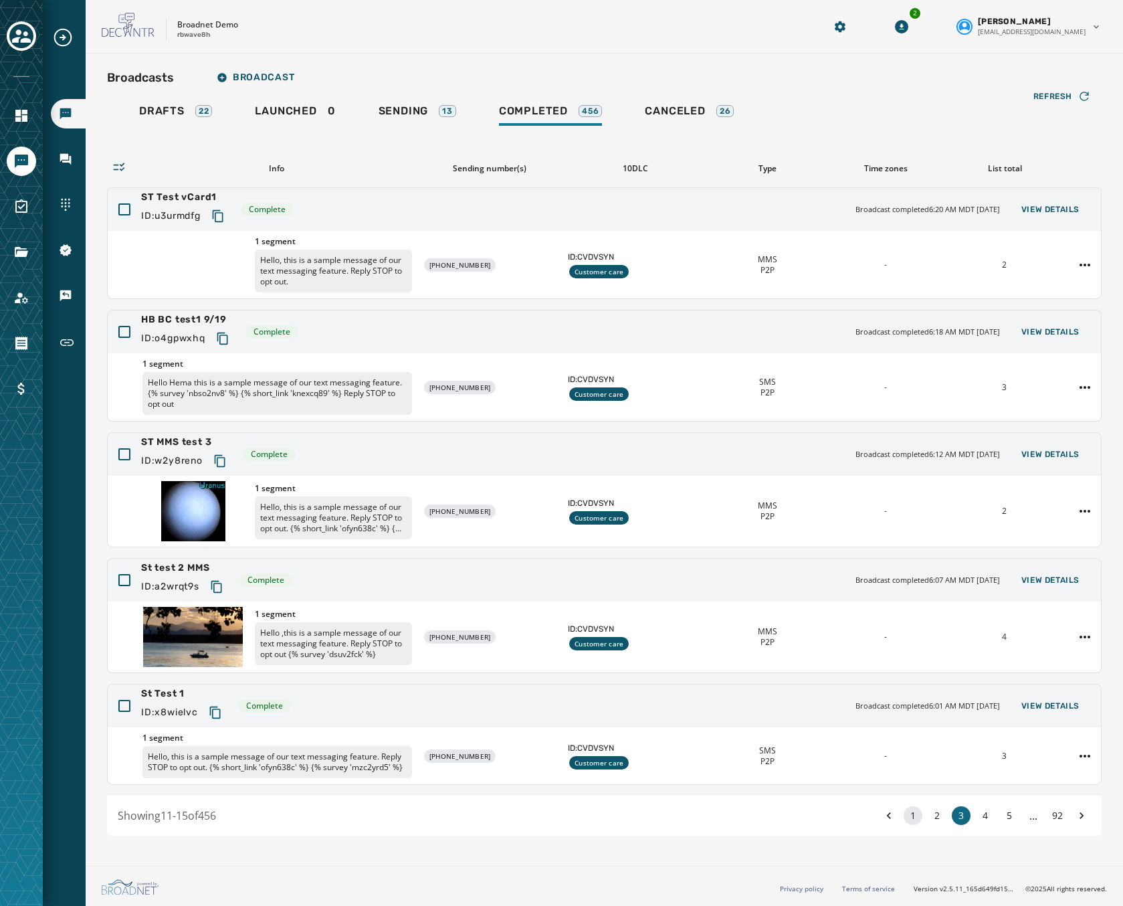
click at [905, 817] on button "1" at bounding box center [913, 815] width 19 height 19
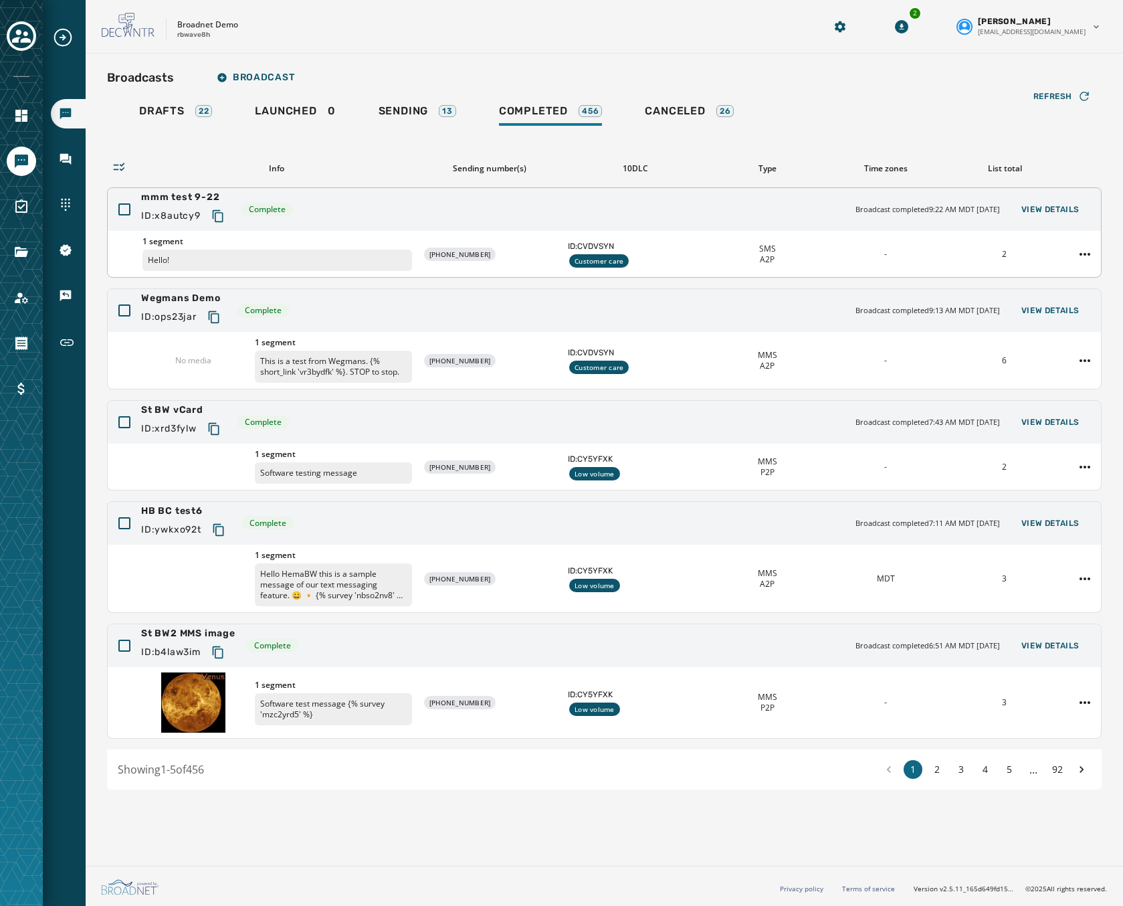
click at [391, 207] on div "mmm test 9-22 ID: x8autcy9 Complete Broadcast completed 9:22 AM MDT [DATE] View…" at bounding box center [605, 209] width 994 height 43
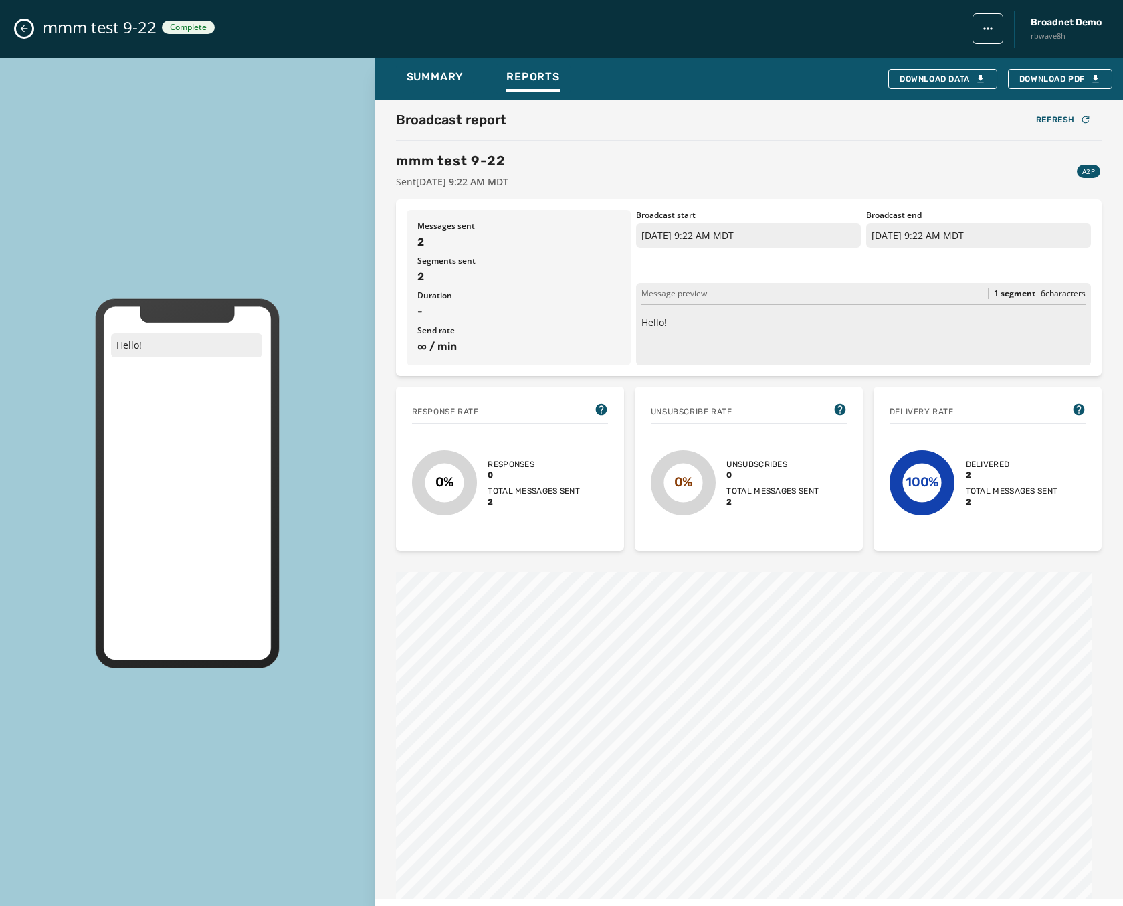
scroll to position [230, 0]
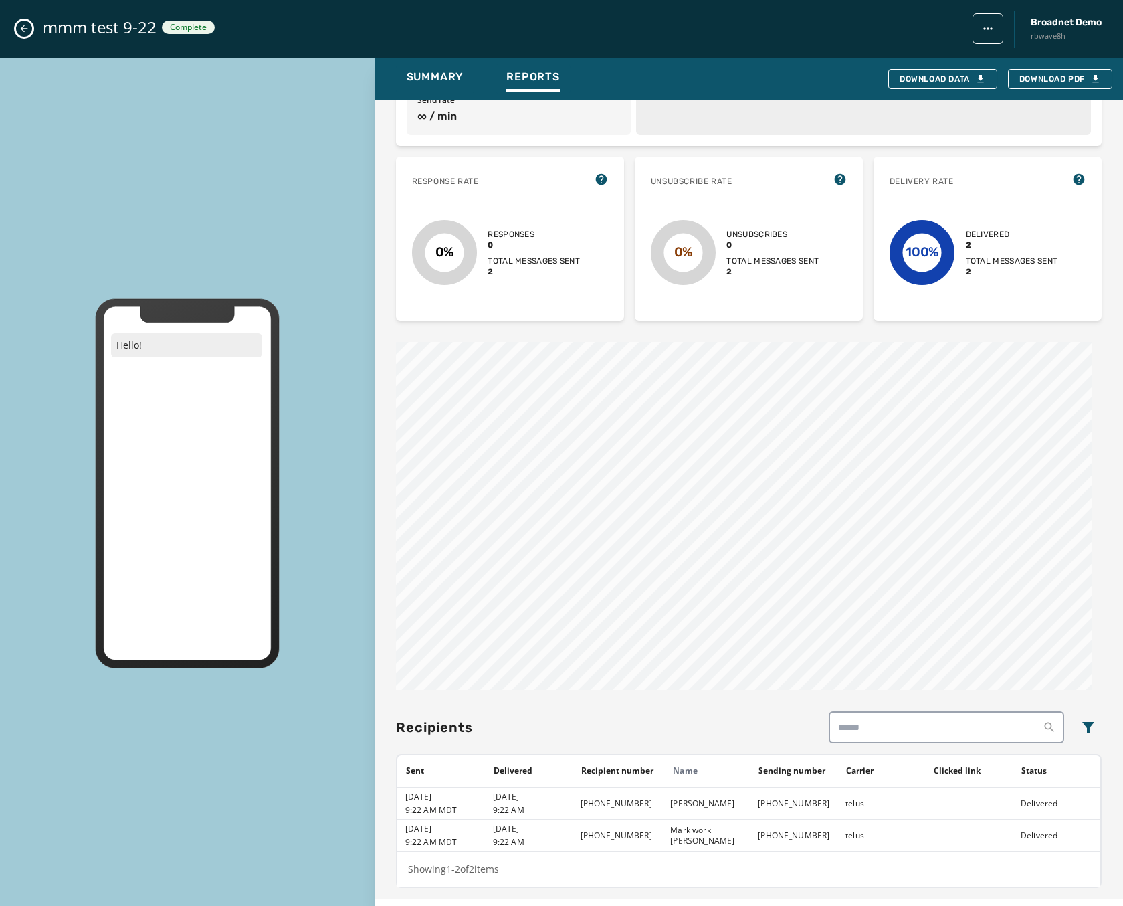
click at [19, 30] on icon "Close admin drawer" at bounding box center [24, 28] width 11 height 11
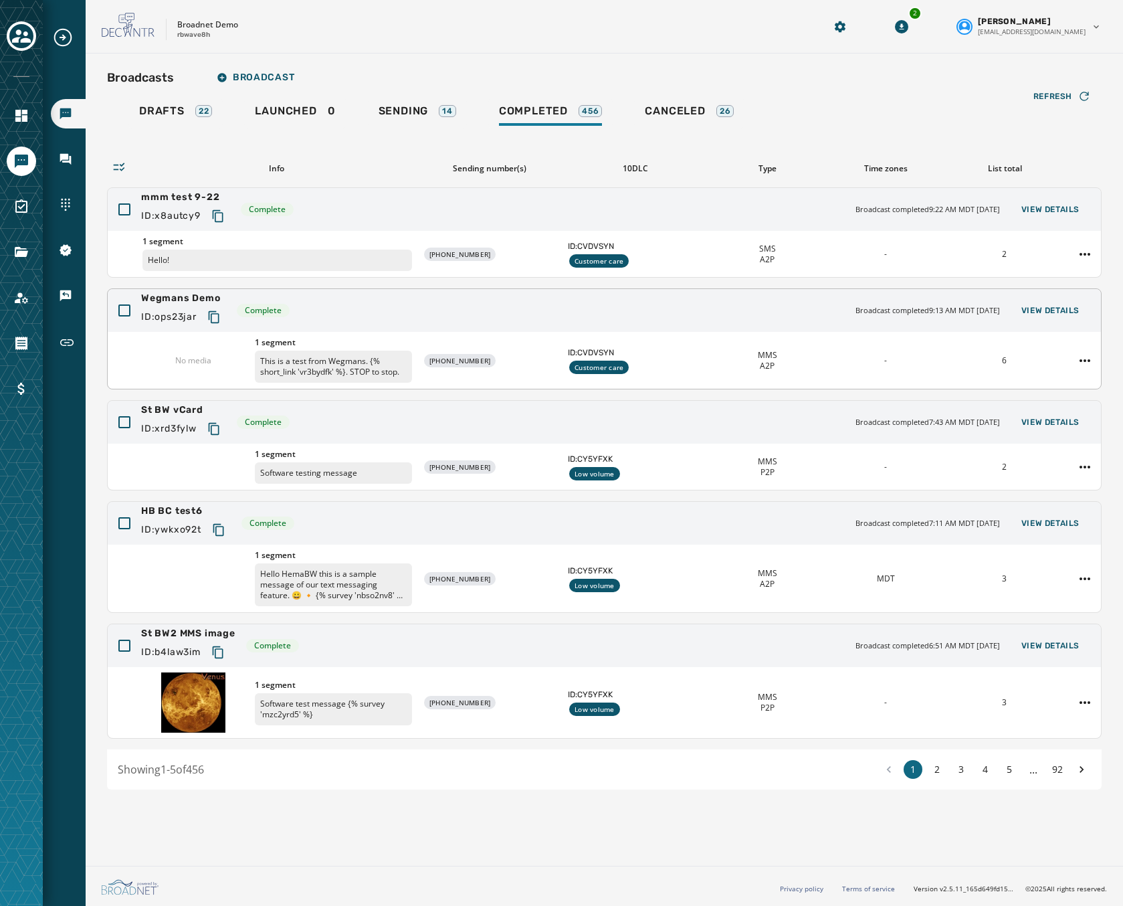
click at [380, 312] on div "Wegmans Demo ID: ops23jar Complete Broadcast completed 9:13 AM MDT [DATE] View …" at bounding box center [605, 310] width 994 height 43
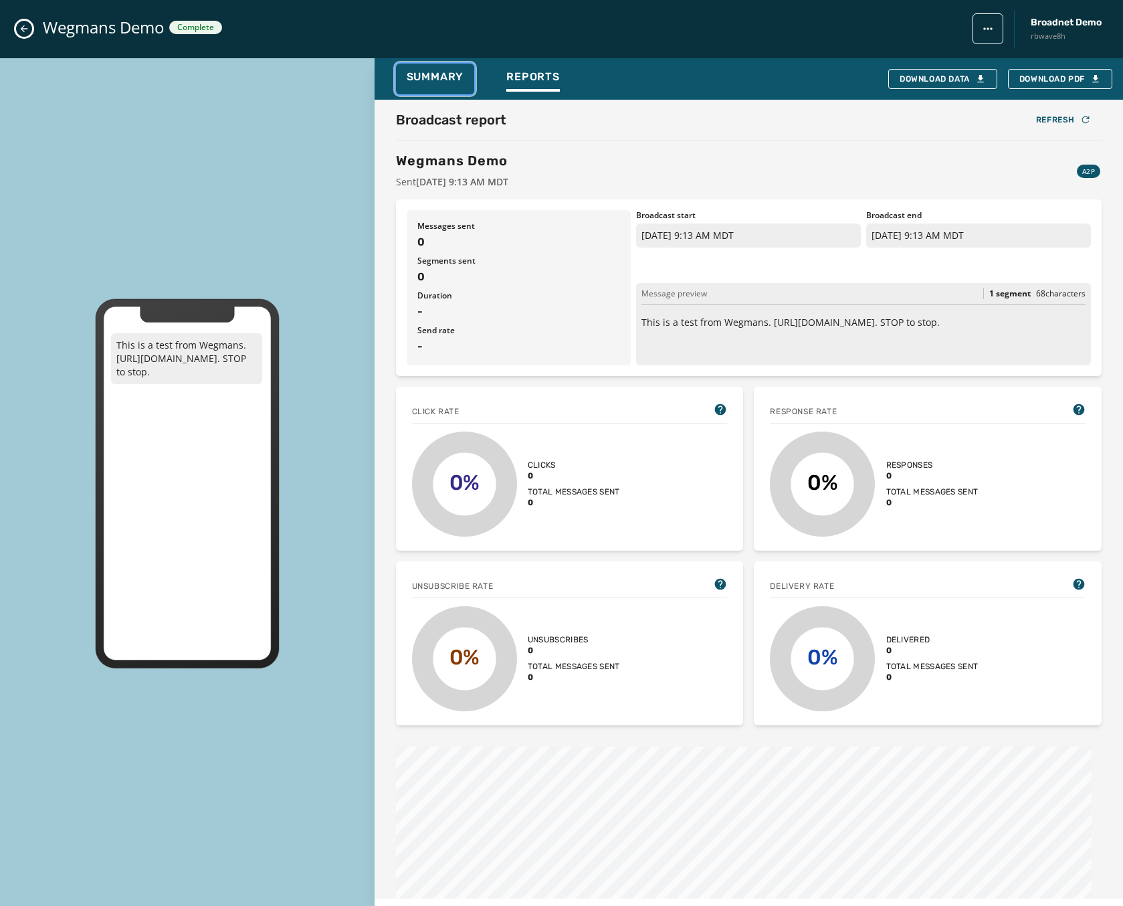
click at [434, 76] on span "Summary" at bounding box center [436, 76] width 58 height 13
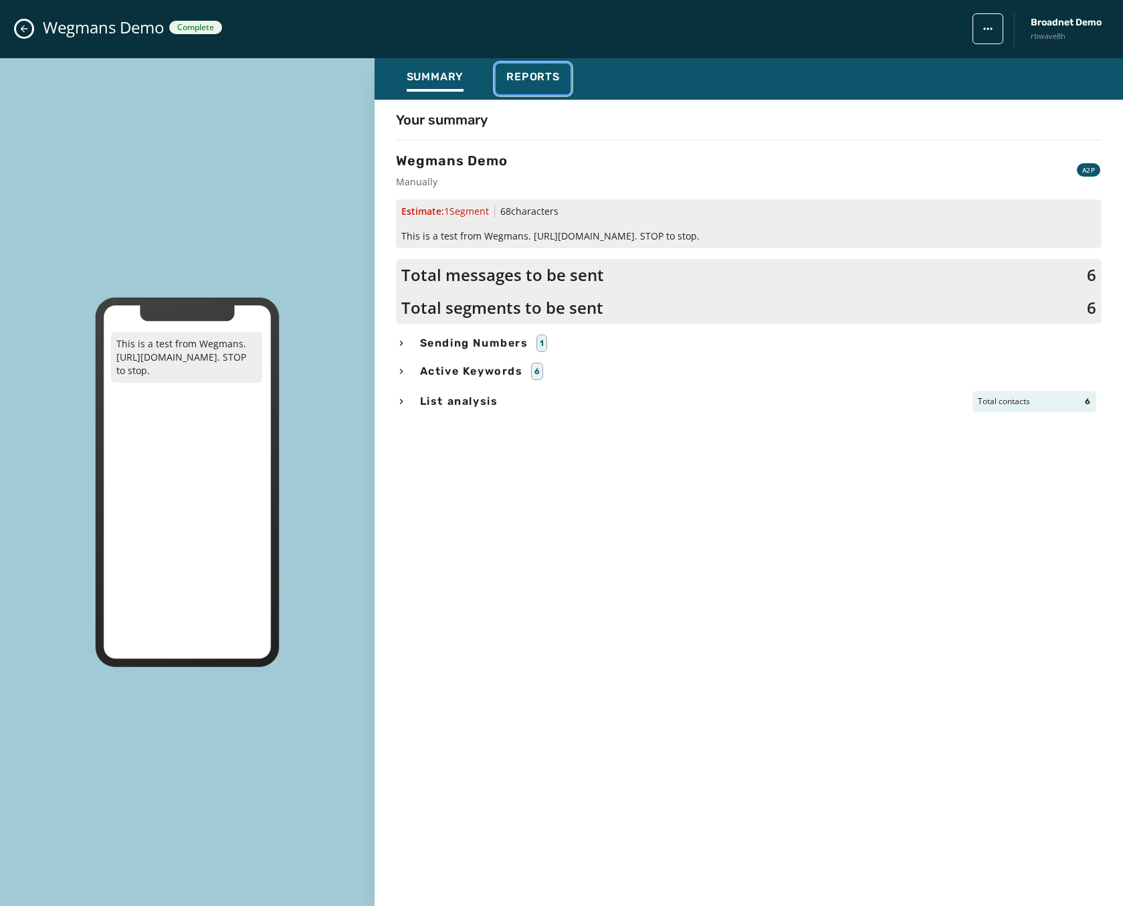
click at [519, 73] on span "Reports" at bounding box center [534, 76] width 54 height 13
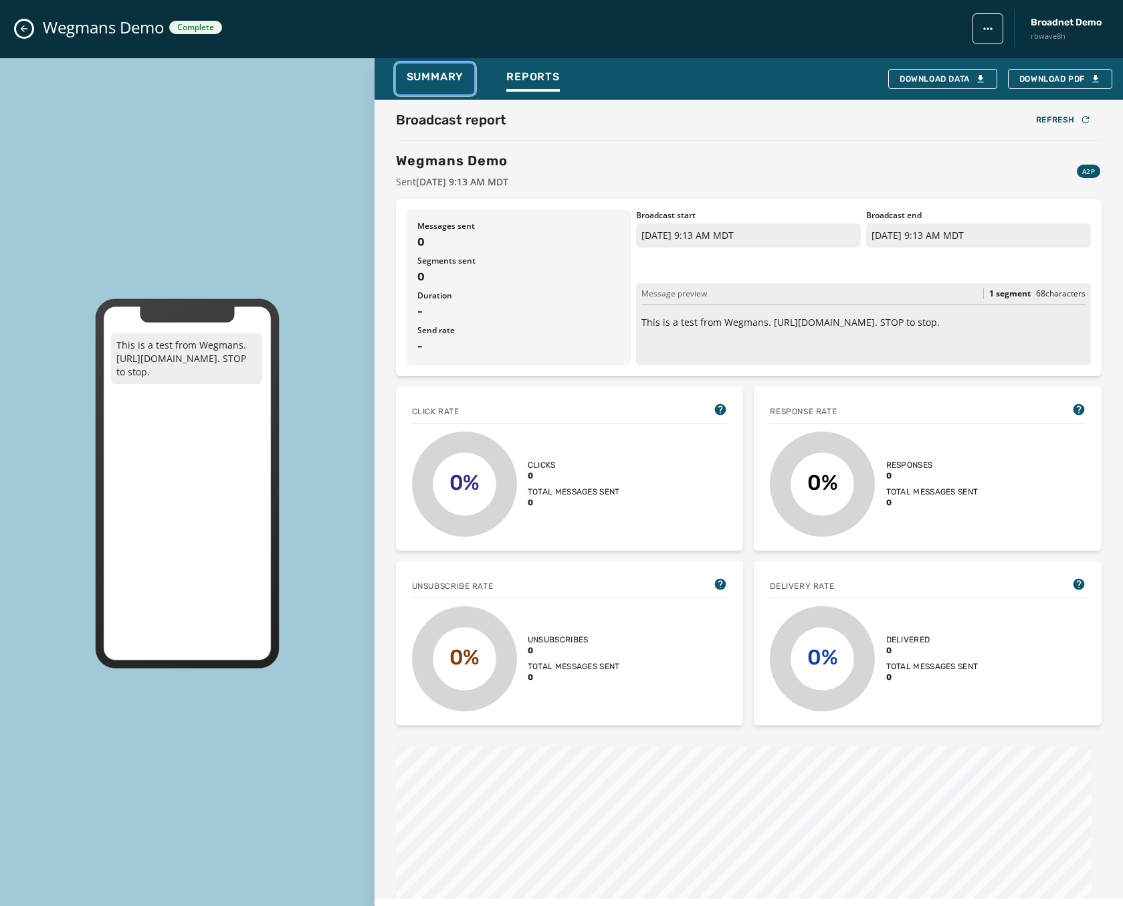
click at [437, 84] on div "Summary" at bounding box center [436, 80] width 58 height 21
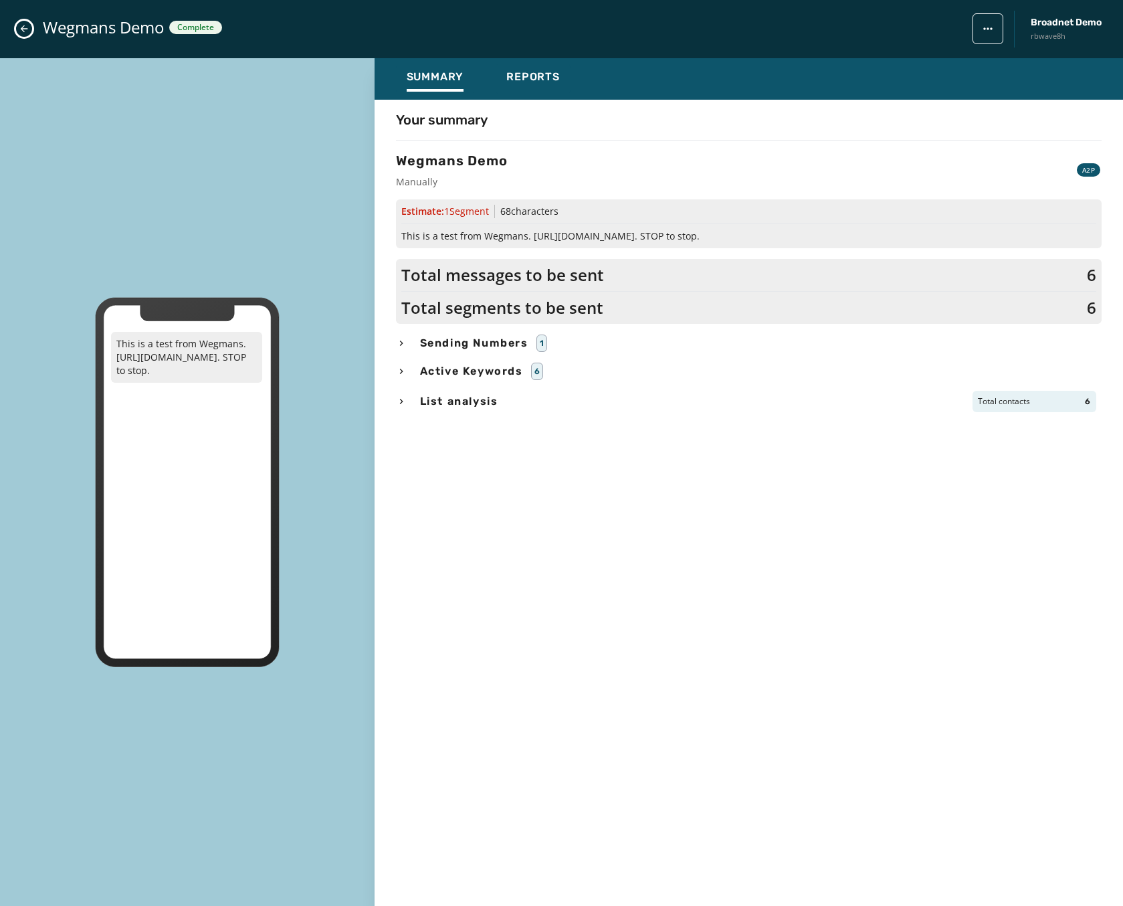
click at [406, 336] on div "Sending Numbers 1" at bounding box center [749, 343] width 706 height 17
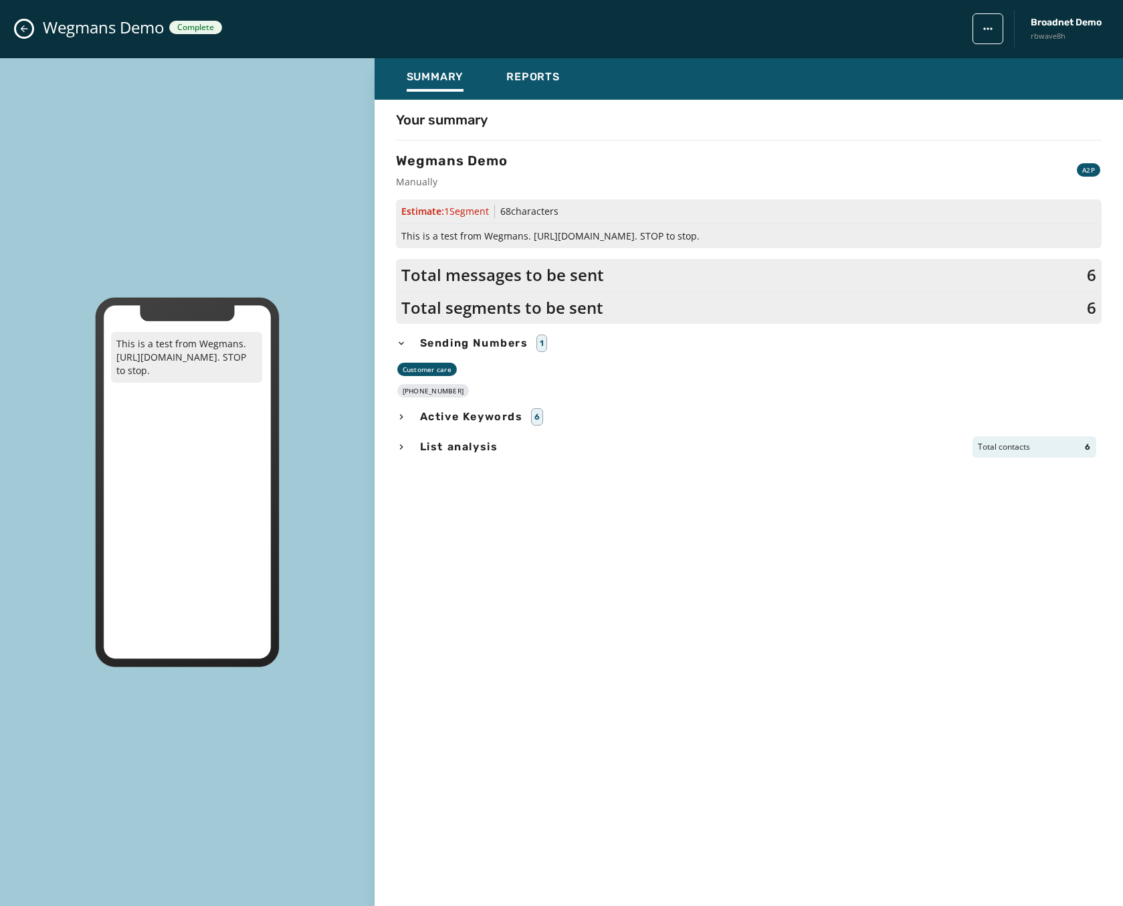
click at [27, 31] on icon "Close admin drawer" at bounding box center [24, 28] width 11 height 11
